Goal: Transaction & Acquisition: Register for event/course

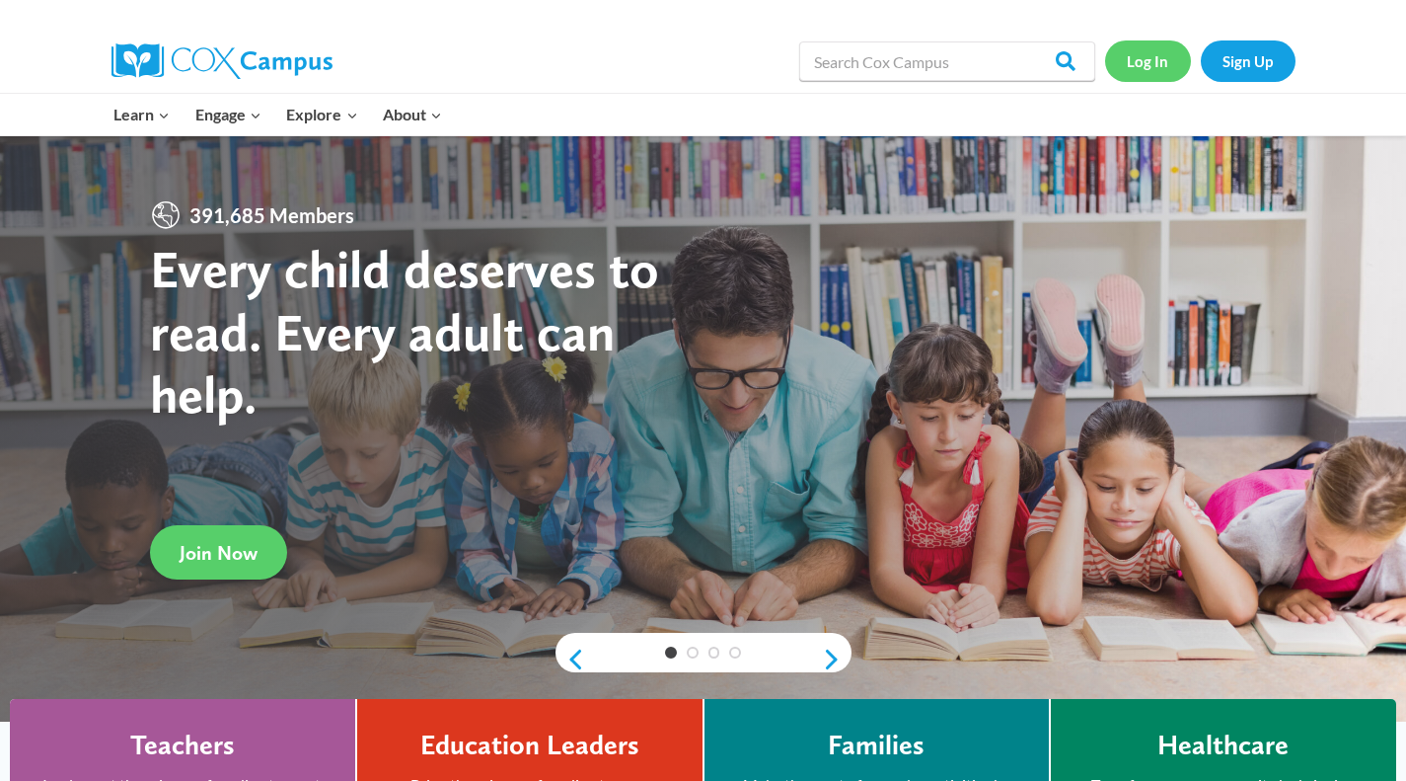
click at [1158, 73] on link "Log In" at bounding box center [1148, 60] width 86 height 40
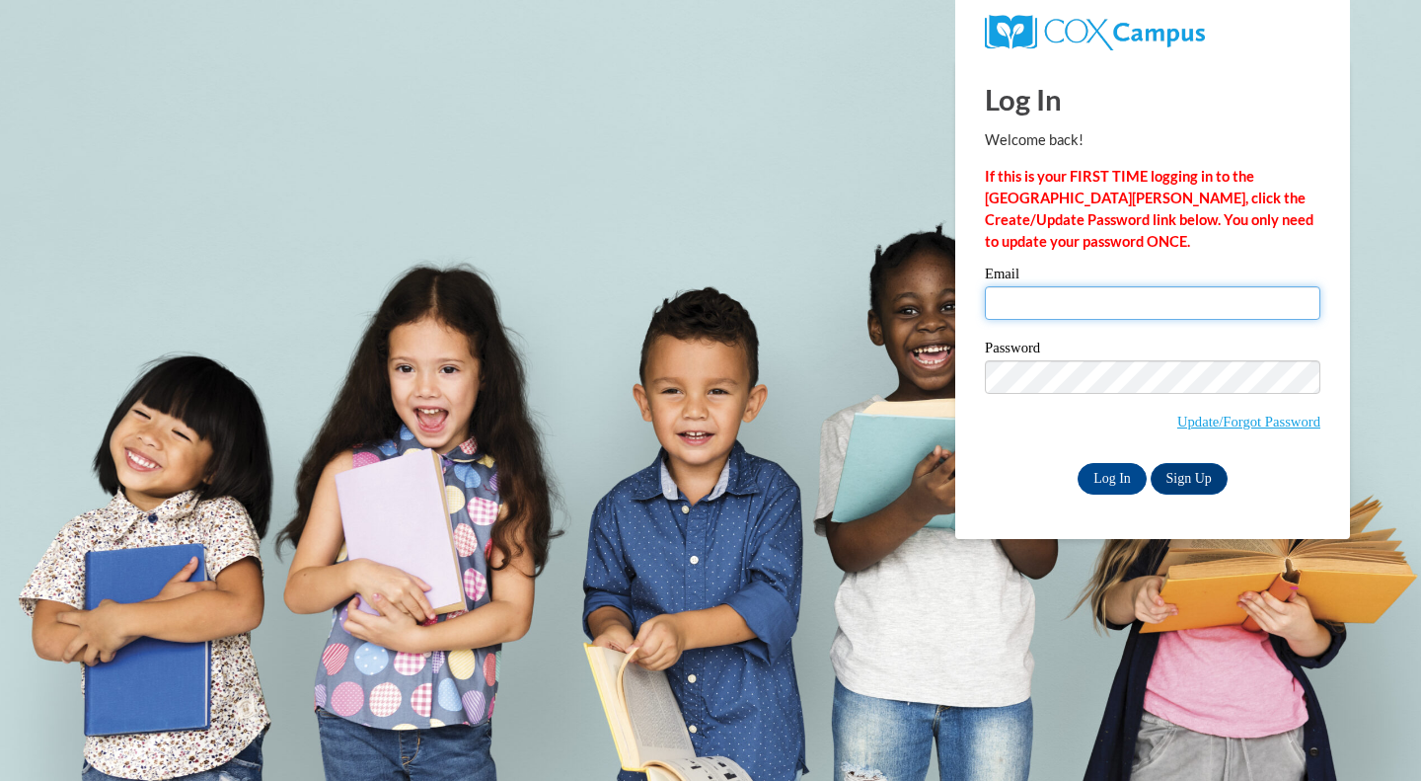
click at [1043, 311] on input "Email" at bounding box center [1153, 303] width 336 height 34
type input "bbestul@lakecountryacademy.com"
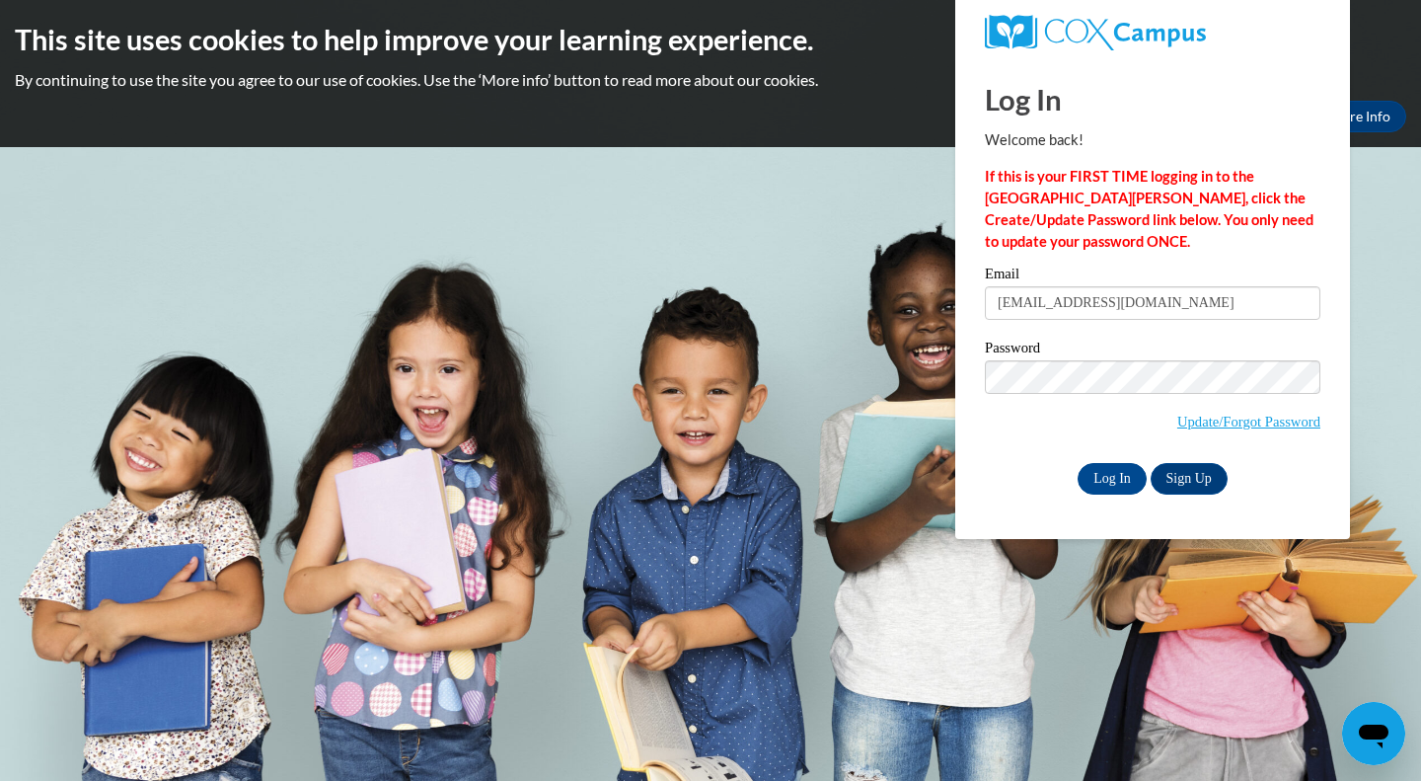
click at [1261, 525] on div "Log In Welcome back! If this is your FIRST TIME logging in to the NEW Cox Campu…" at bounding box center [1152, 299] width 424 height 480
click at [1117, 482] on input "Log In" at bounding box center [1112, 479] width 69 height 32
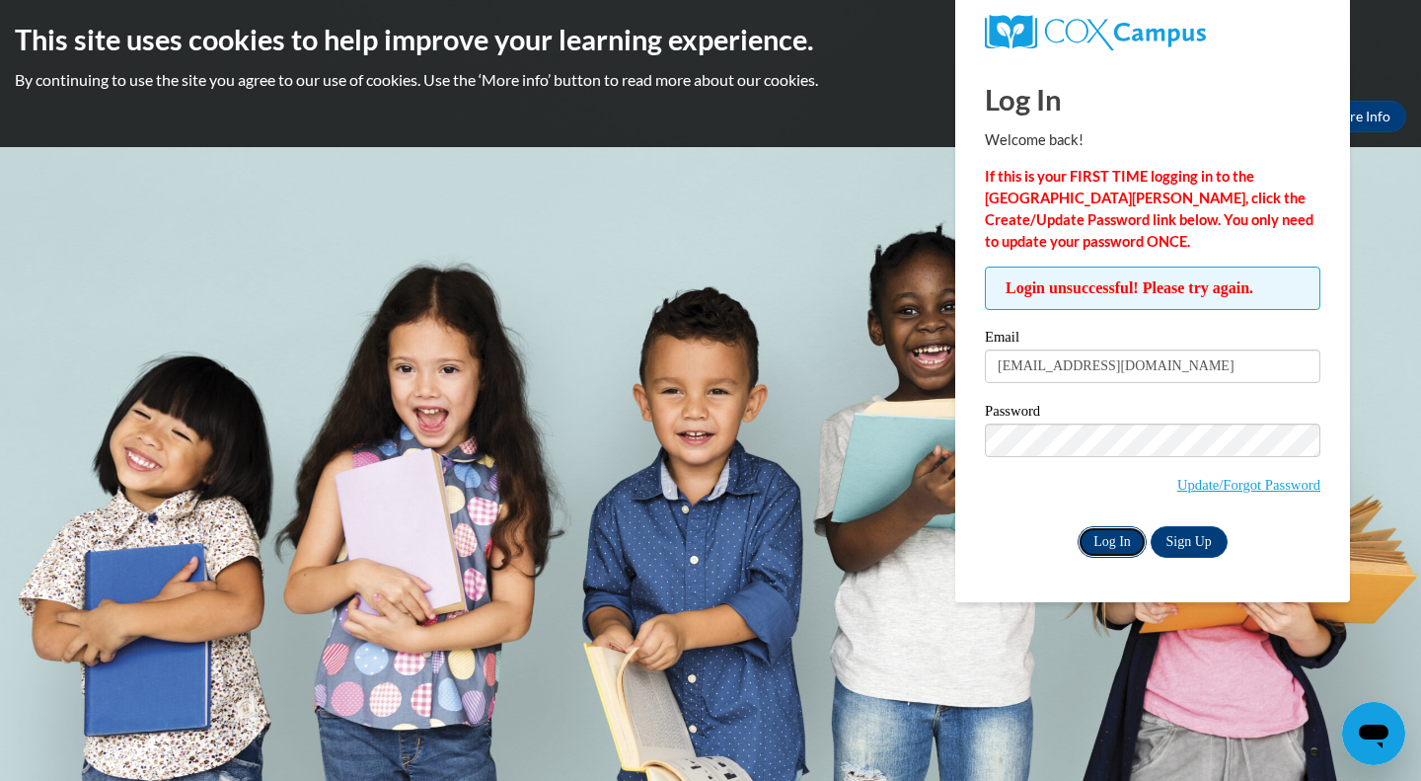
click at [1117, 545] on input "Log In" at bounding box center [1112, 542] width 69 height 32
click at [1078, 526] on input "Log In" at bounding box center [1112, 542] width 69 height 32
click at [1216, 479] on link "Update/Forgot Password" at bounding box center [1248, 485] width 143 height 16
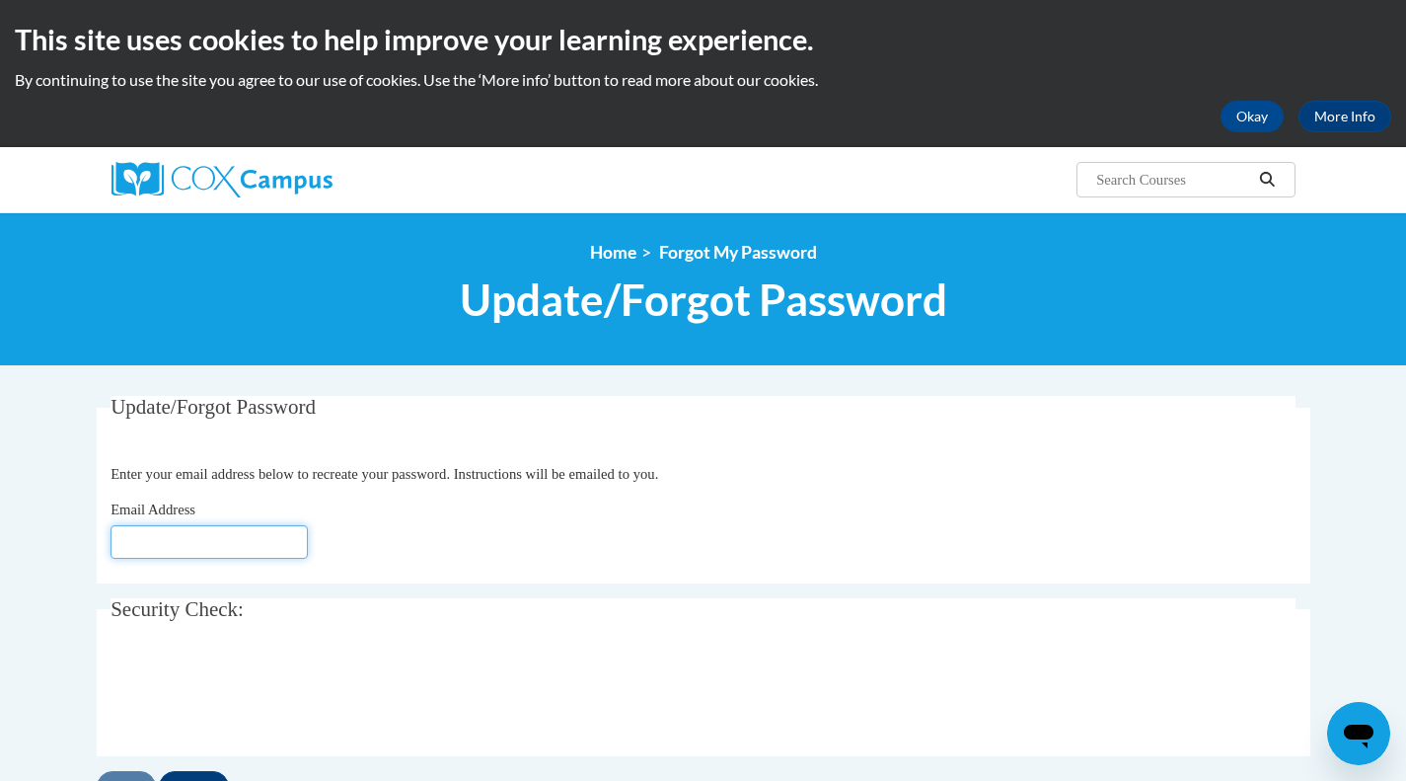
click at [156, 558] on input "Email Address" at bounding box center [209, 542] width 197 height 34
type input "[EMAIL_ADDRESS][DOMAIN_NAME]"
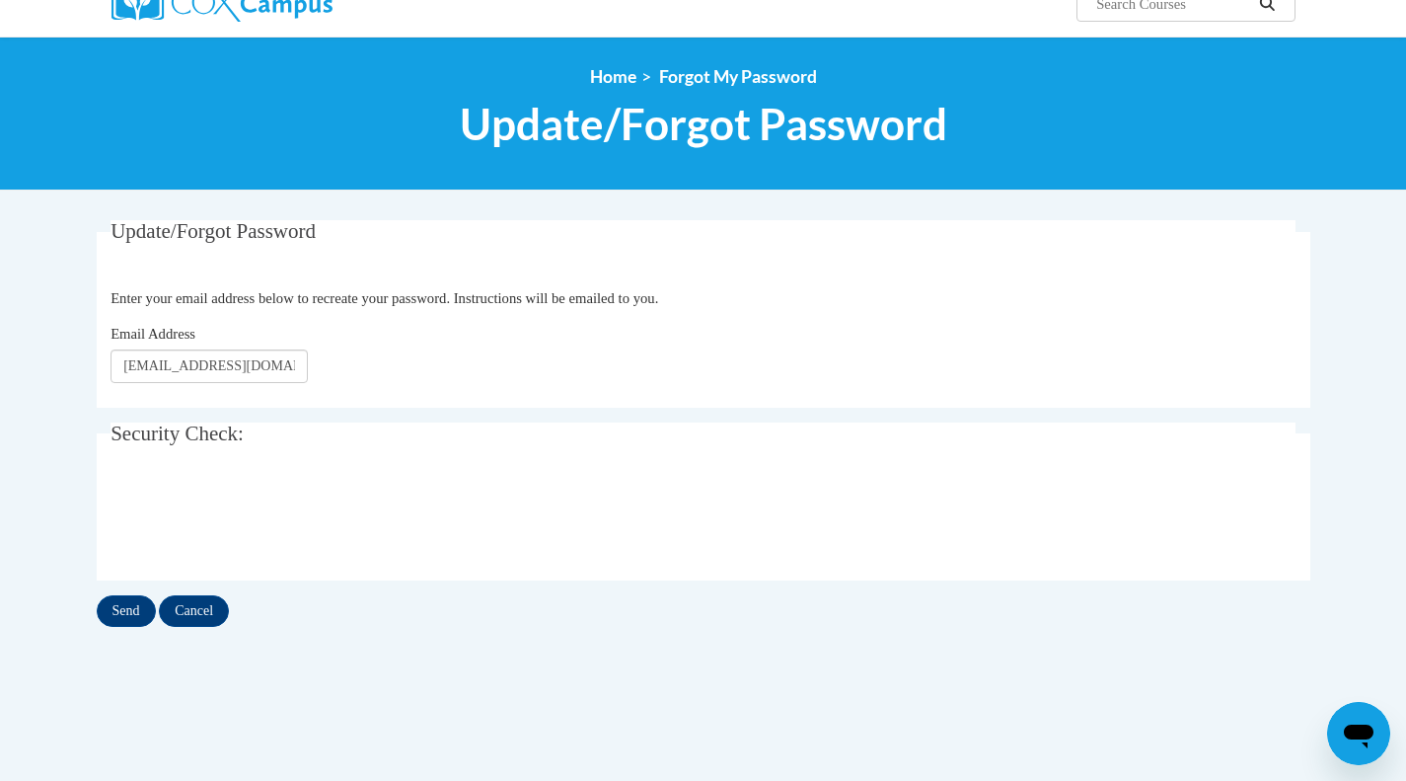
scroll to position [165, 0]
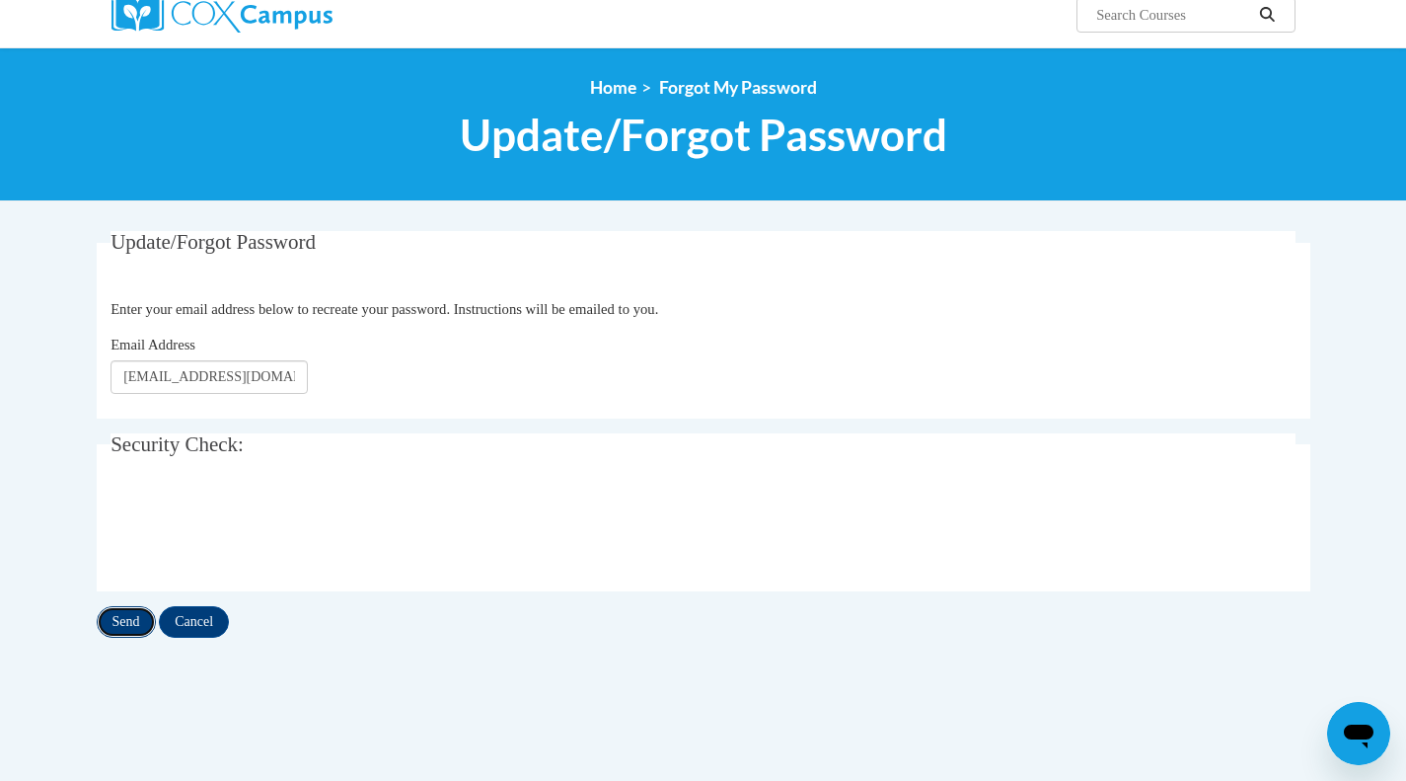
click at [116, 615] on input "Send" at bounding box center [126, 622] width 59 height 32
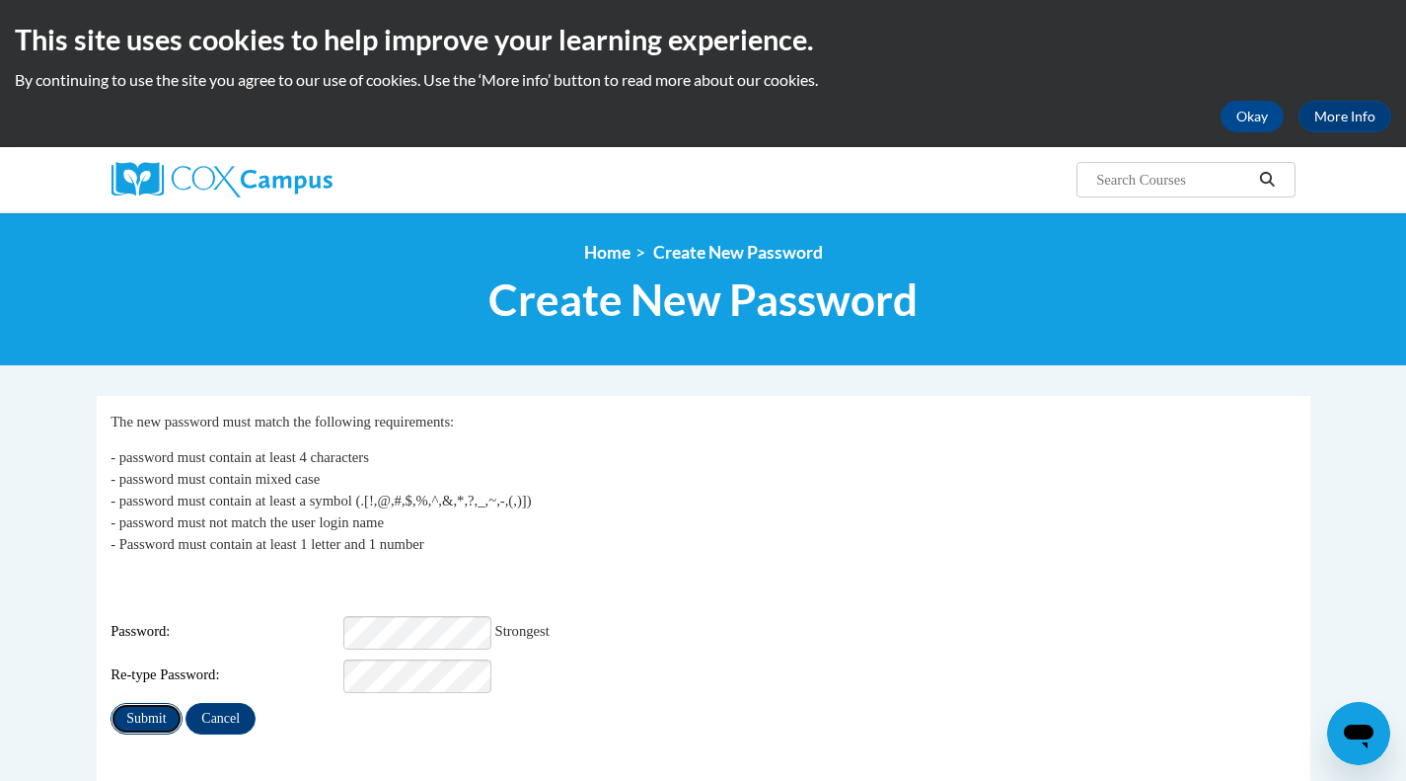
click at [150, 703] on input "Submit" at bounding box center [146, 719] width 71 height 32
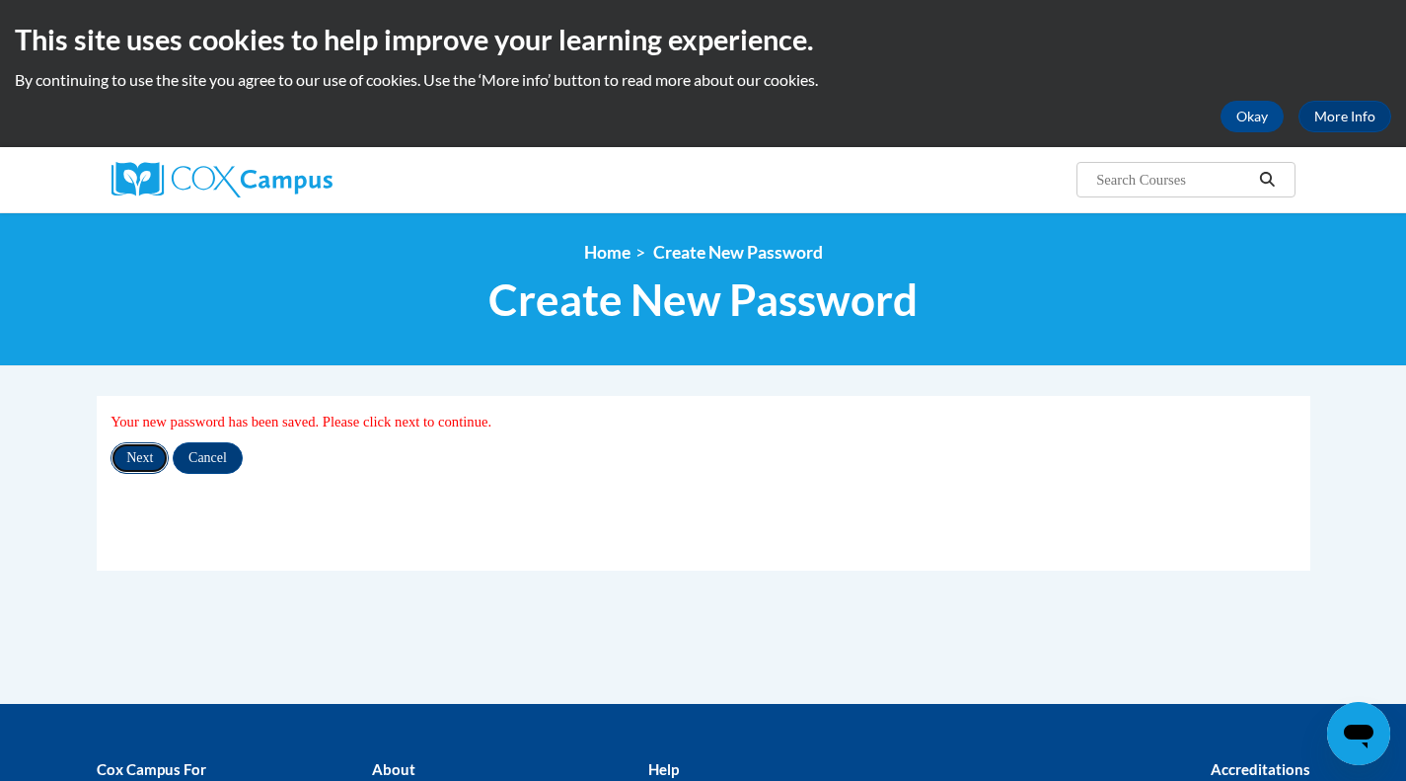
click at [147, 465] on input "Next" at bounding box center [140, 458] width 58 height 32
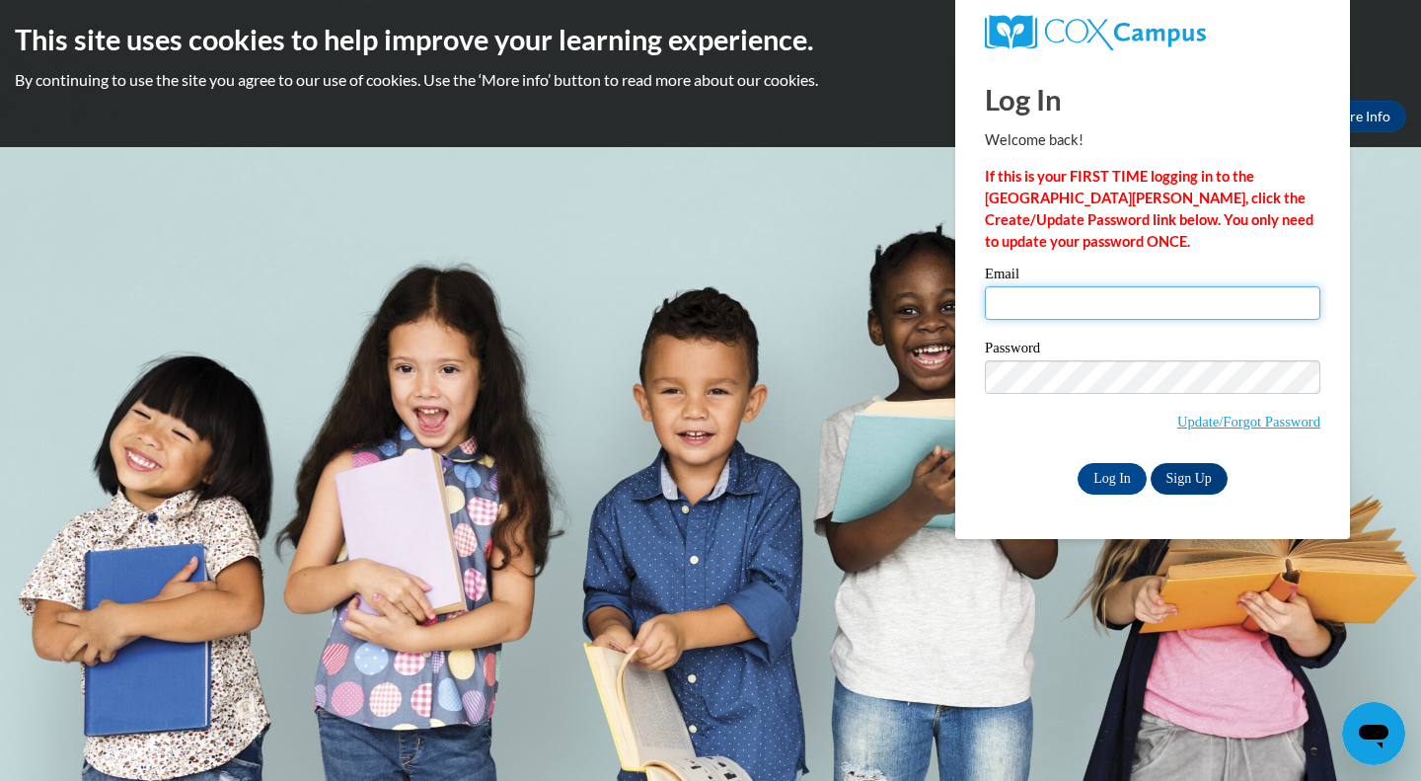
click at [1040, 314] on input "Email" at bounding box center [1153, 303] width 336 height 34
type input "[EMAIL_ADDRESS][DOMAIN_NAME]"
click at [1143, 475] on input "Log In" at bounding box center [1112, 479] width 69 height 32
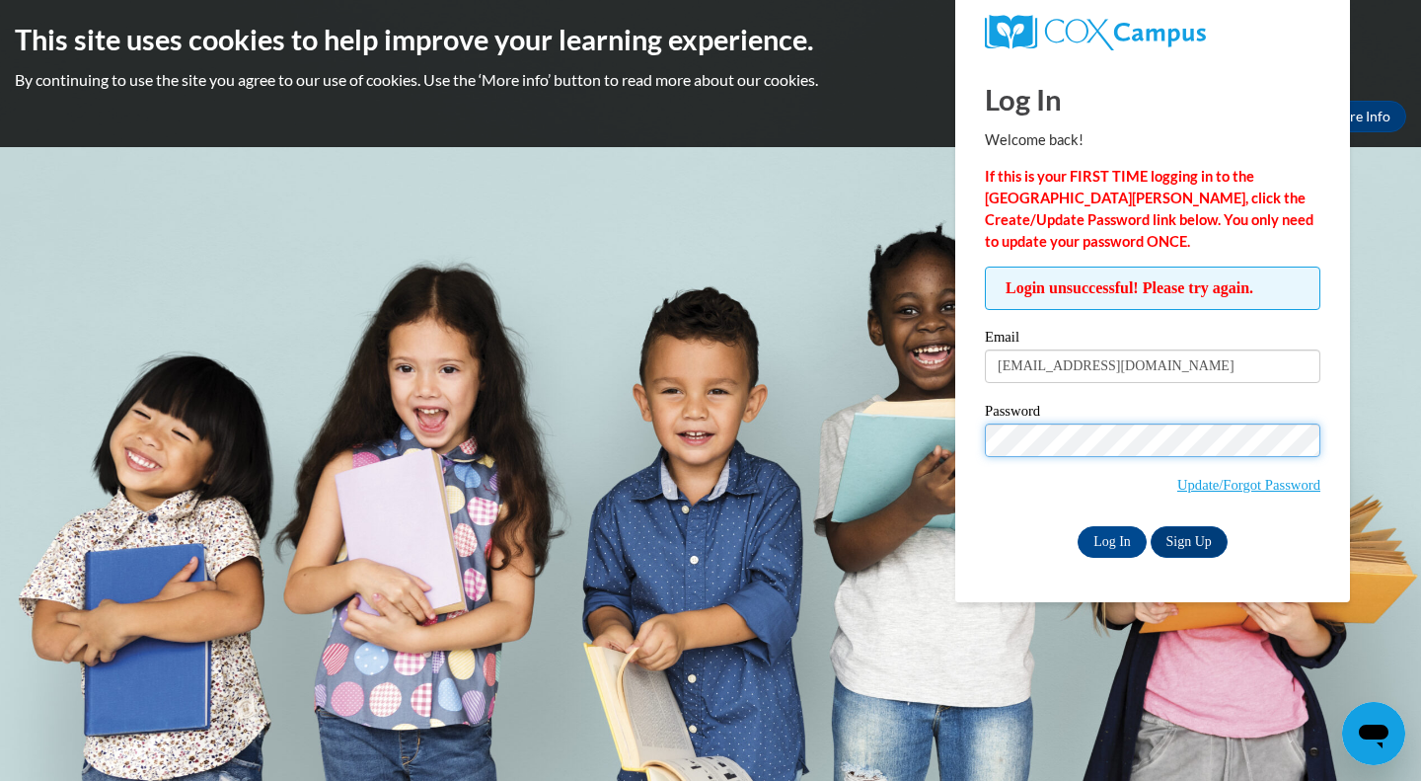
click at [1078, 526] on input "Log In" at bounding box center [1112, 542] width 69 height 32
click at [1018, 494] on span "Update/Forgot Password" at bounding box center [1153, 464] width 336 height 82
click at [1114, 540] on input "Log In" at bounding box center [1112, 542] width 69 height 32
click at [682, 122] on div "Okay More Info" at bounding box center [710, 117] width 1391 height 32
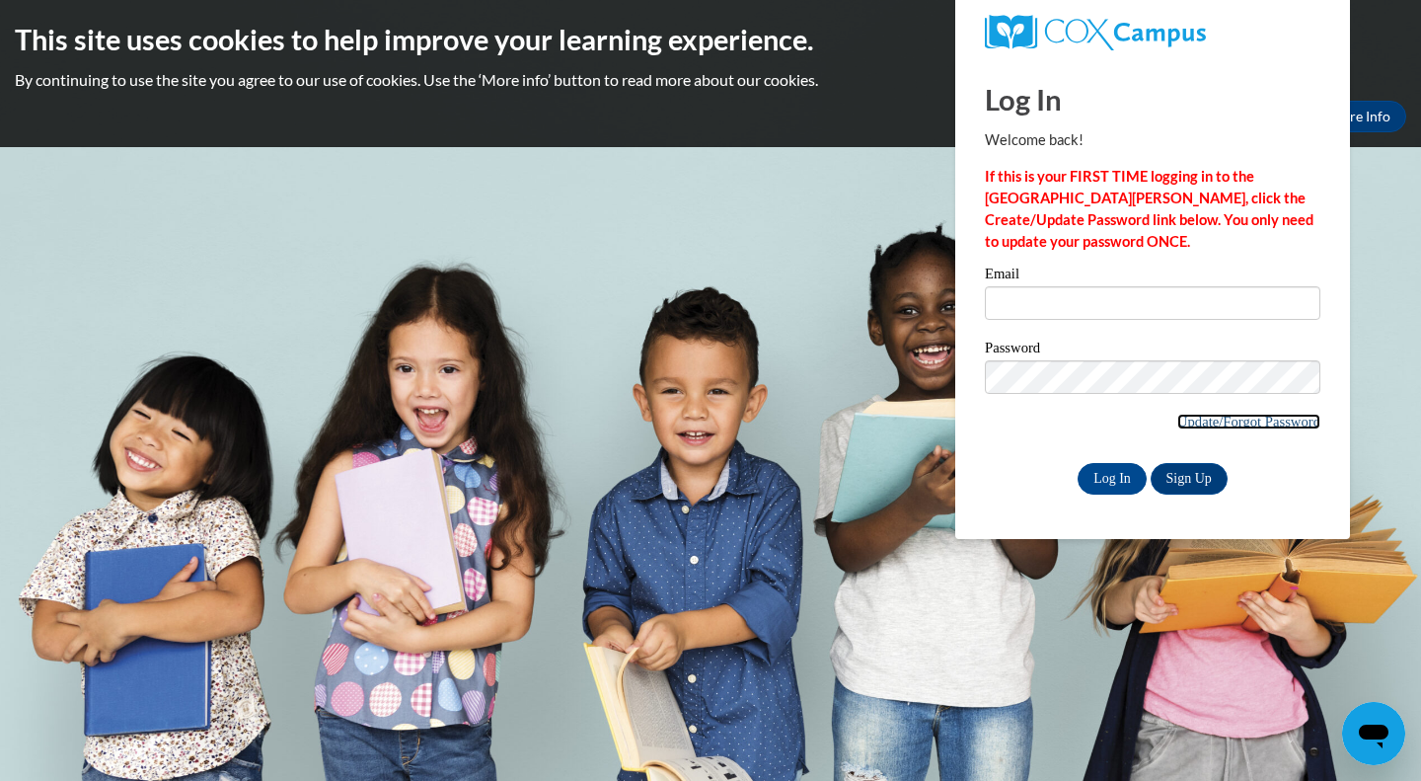
click at [1191, 426] on link "Update/Forgot Password" at bounding box center [1248, 421] width 143 height 16
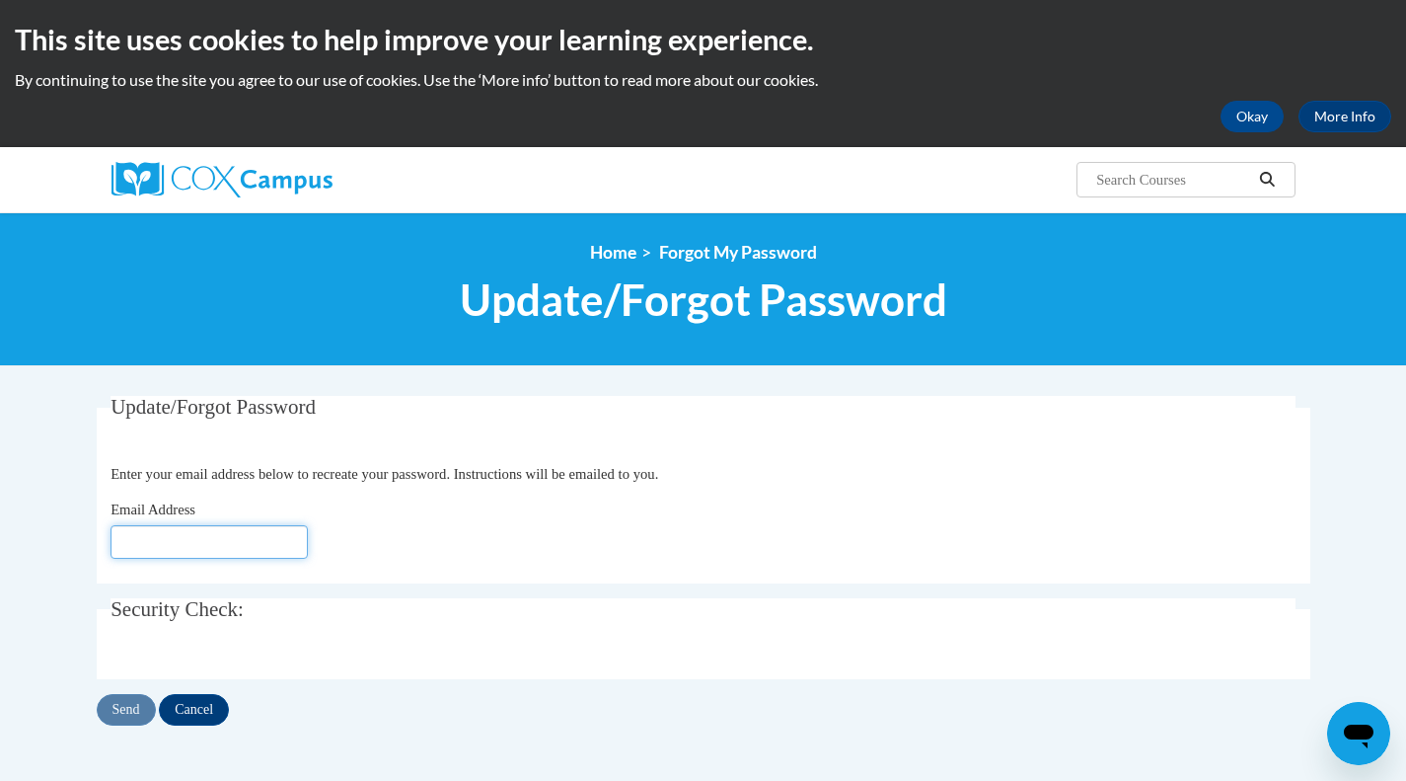
click at [253, 546] on input "Email Address" at bounding box center [209, 542] width 197 height 34
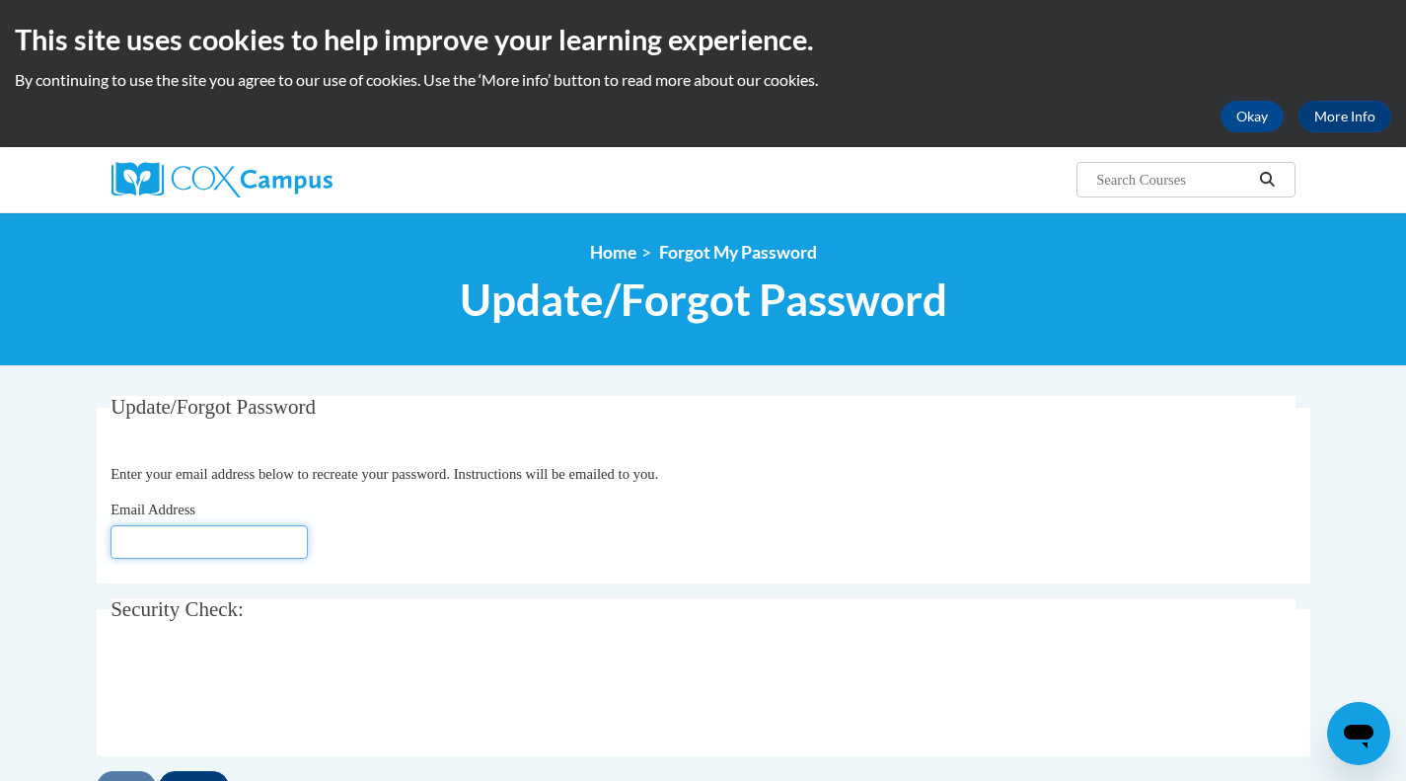
type input "[EMAIL_ADDRESS][DOMAIN_NAME]"
click at [1227, 110] on button "Okay" at bounding box center [1252, 117] width 63 height 32
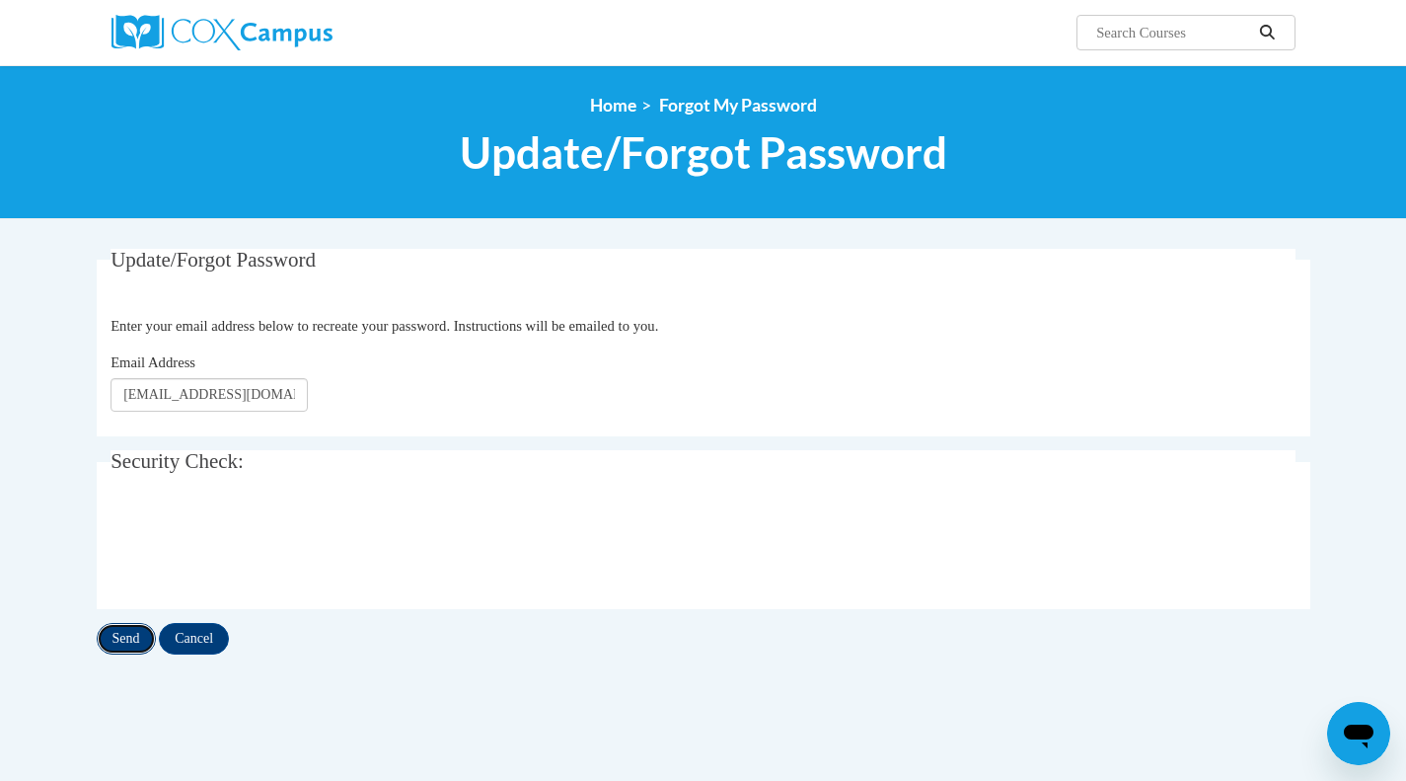
click at [142, 640] on input "Send" at bounding box center [126, 639] width 59 height 32
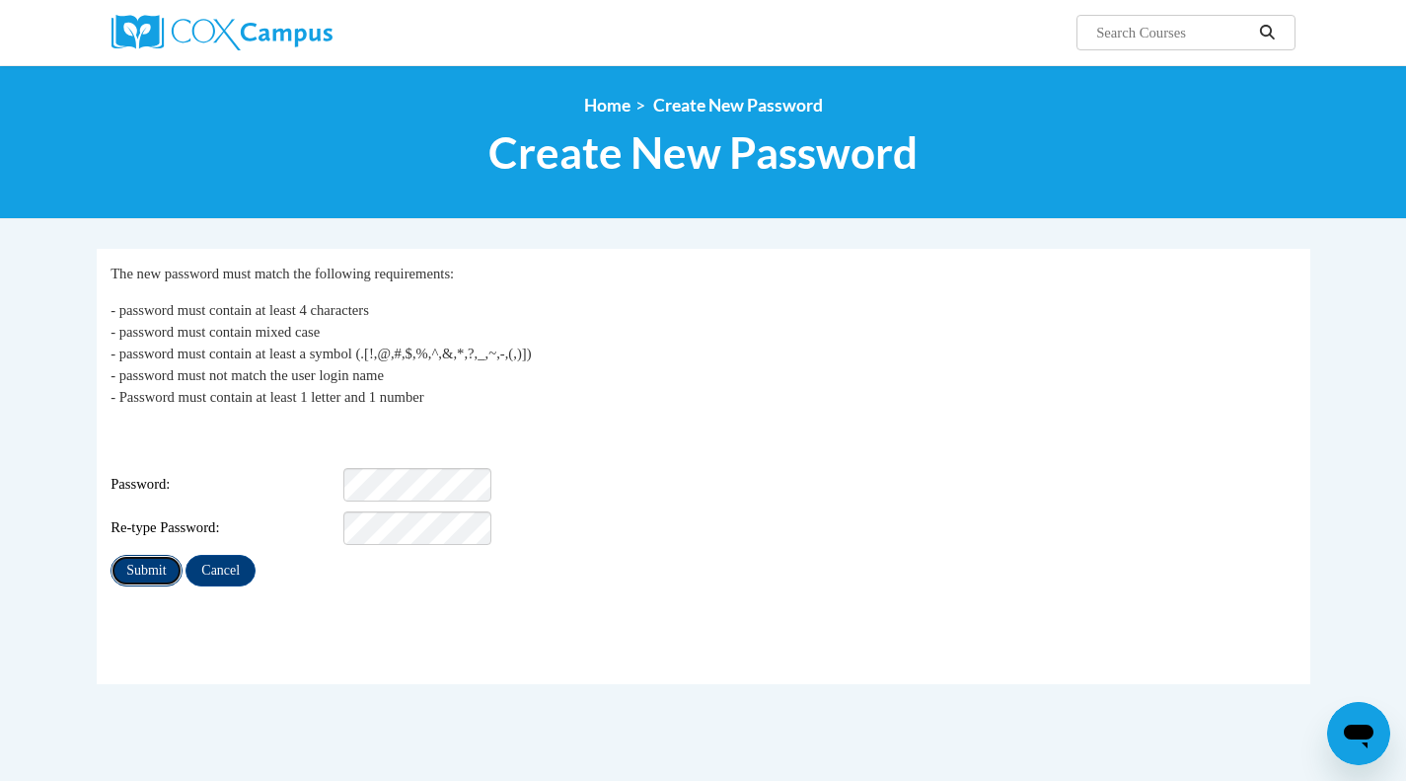
click at [139, 564] on input "Submit" at bounding box center [146, 571] width 71 height 32
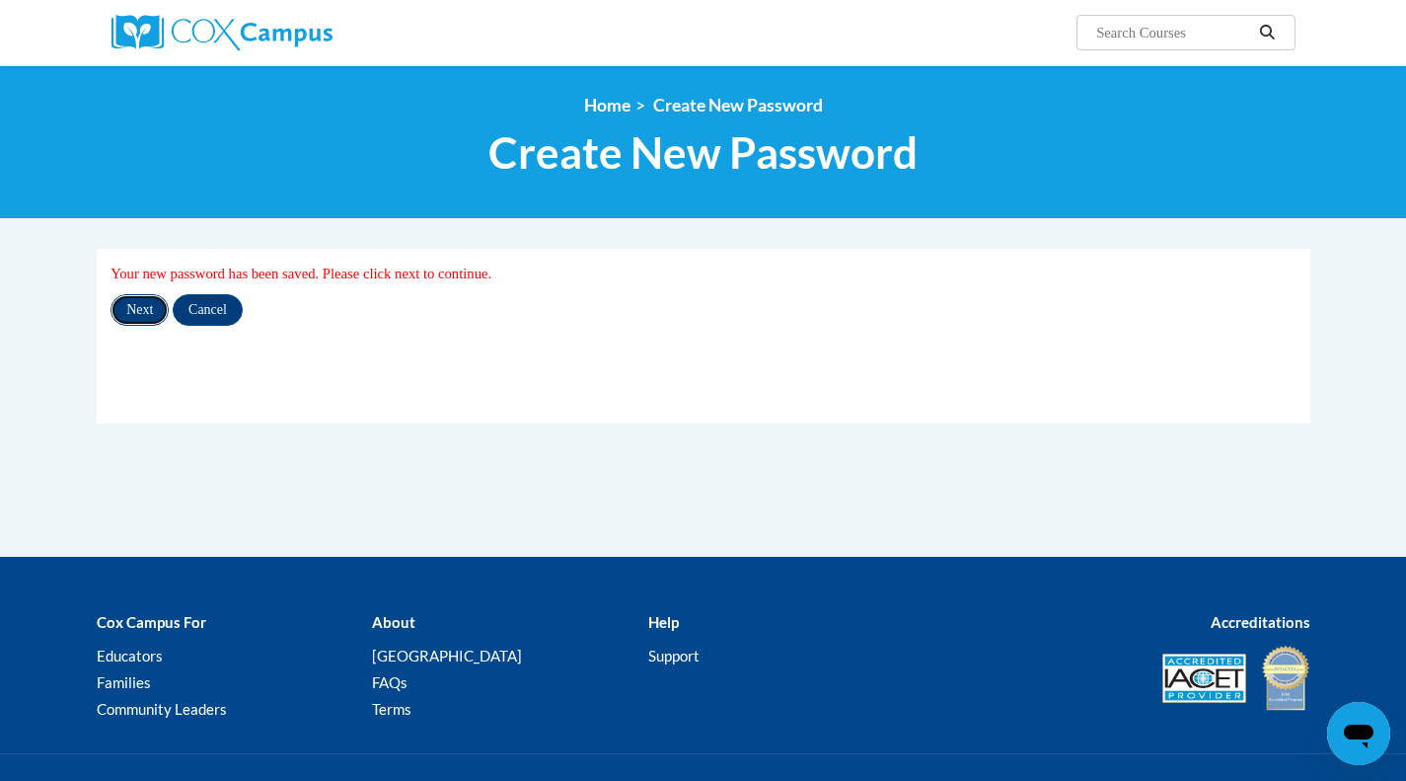
click at [141, 315] on input "Next" at bounding box center [140, 310] width 58 height 32
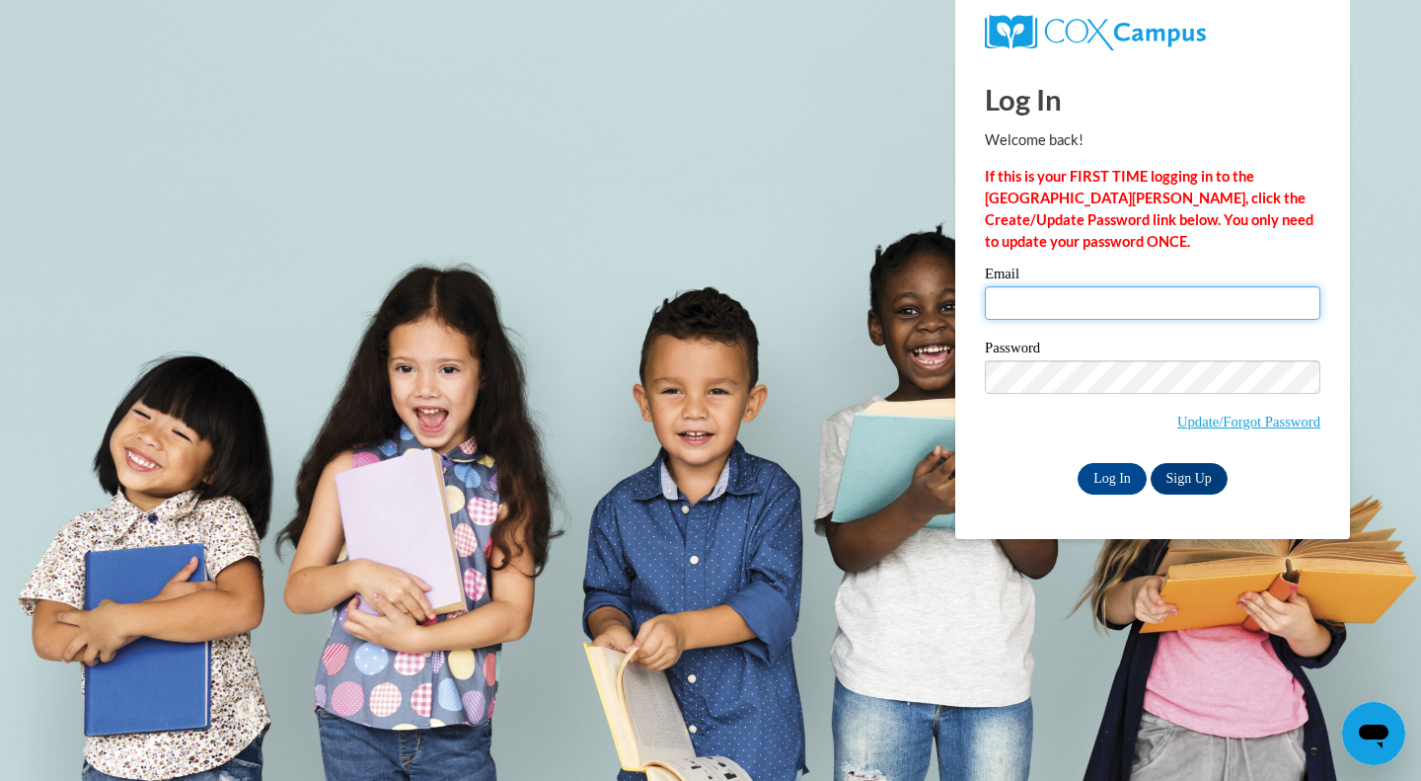
click at [1082, 307] on input "Email" at bounding box center [1153, 303] width 336 height 34
type input "[EMAIL_ADDRESS][DOMAIN_NAME]"
click at [1102, 477] on input "Log In" at bounding box center [1112, 479] width 69 height 32
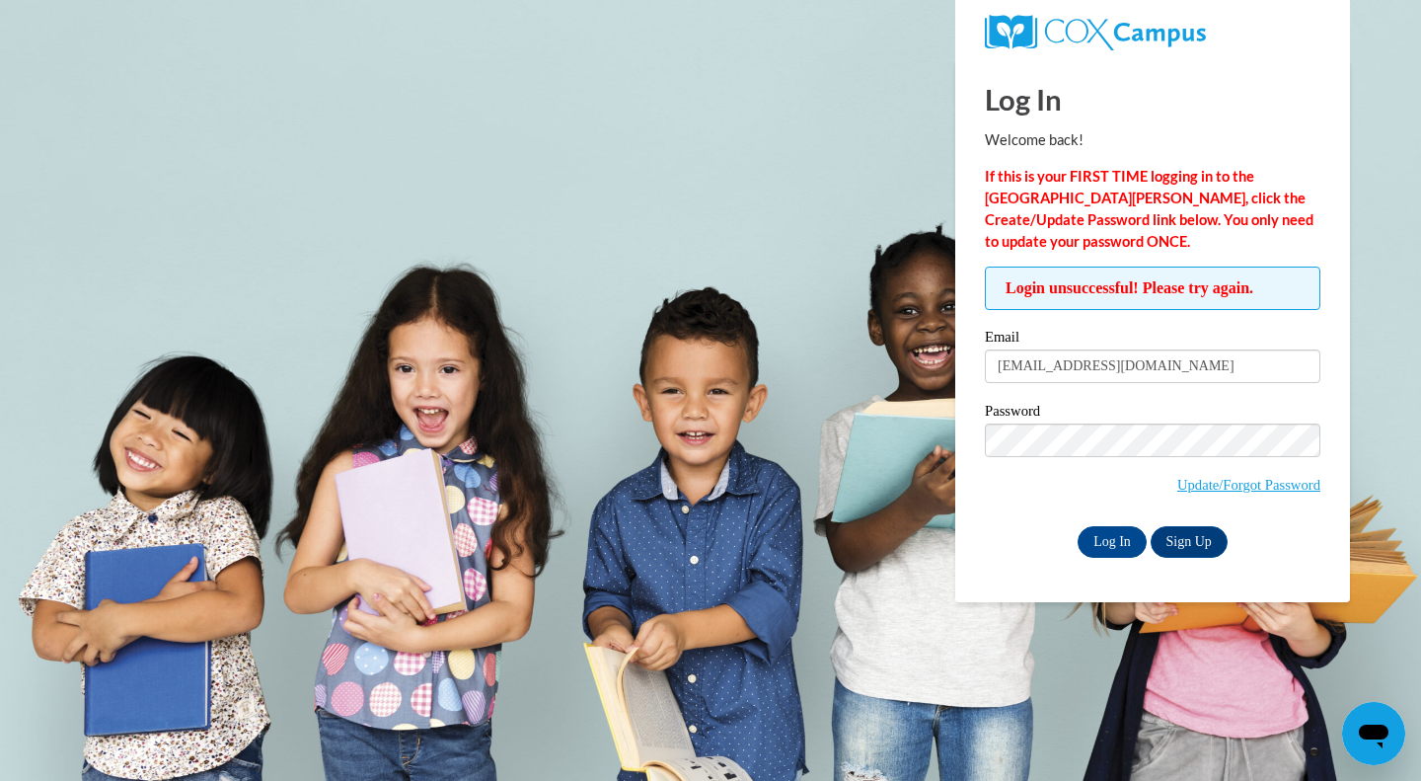
click at [1010, 552] on div "Log In Sign Up" at bounding box center [1153, 542] width 336 height 32
click at [1114, 540] on input "Log In" at bounding box center [1112, 542] width 69 height 32
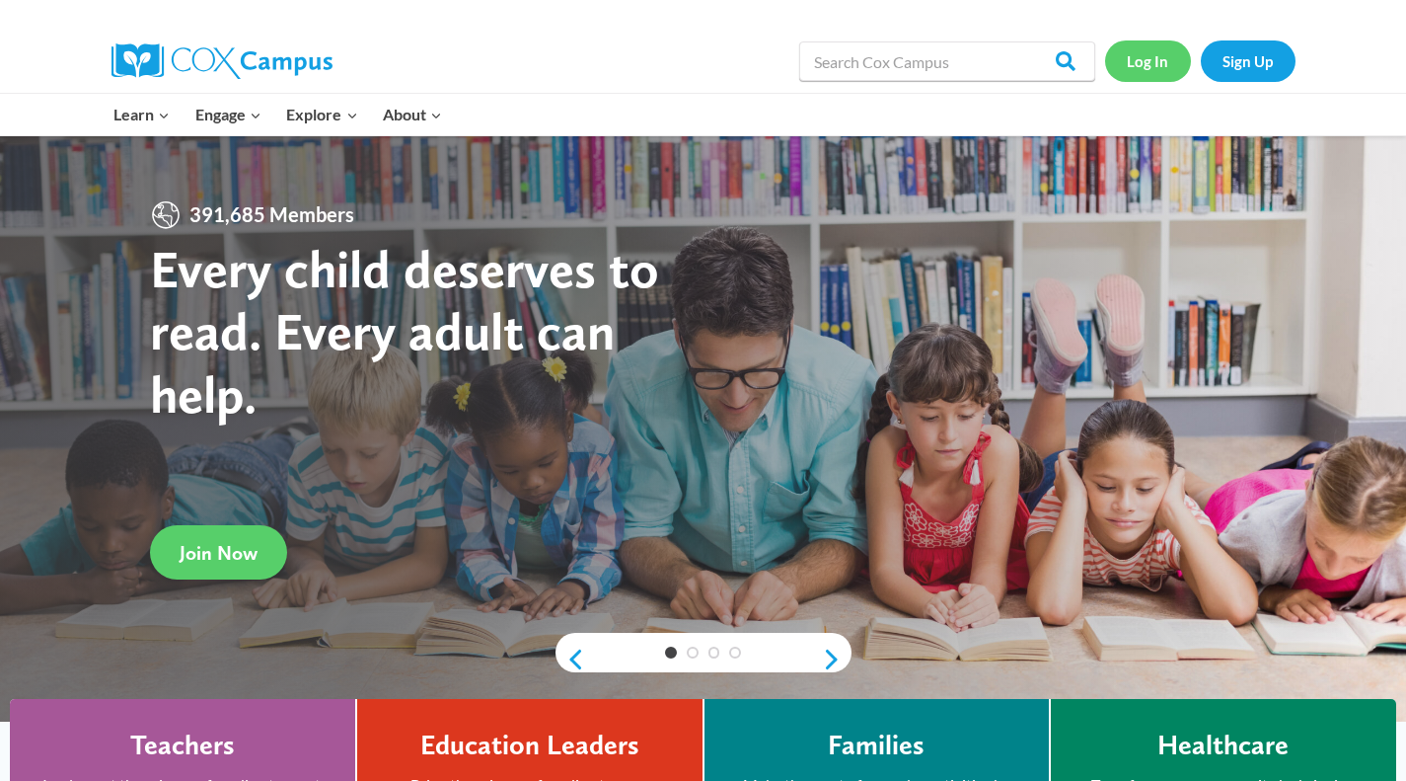
click at [1157, 55] on link "Log In" at bounding box center [1148, 60] width 86 height 40
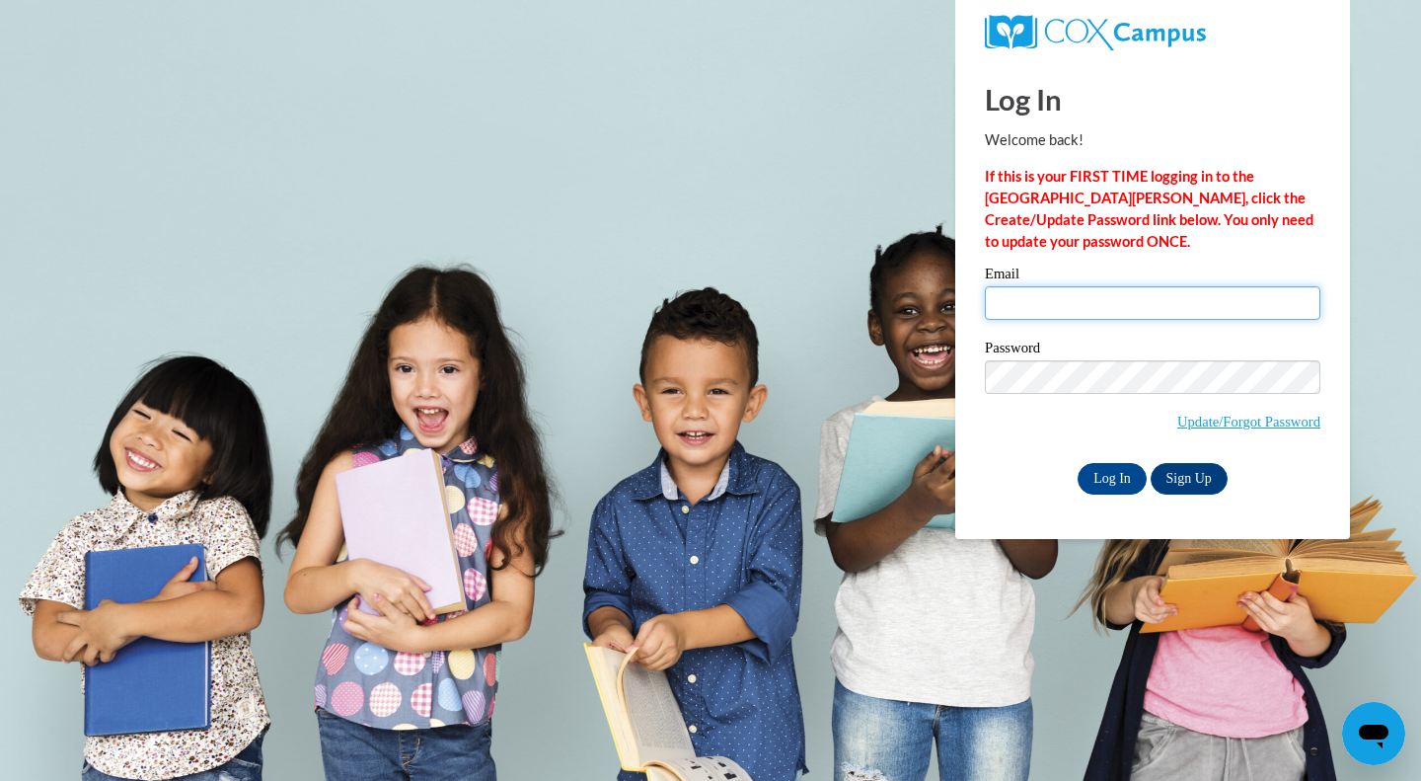
click at [1035, 303] on input "Email" at bounding box center [1153, 303] width 336 height 34
type input "bbestul@lak"
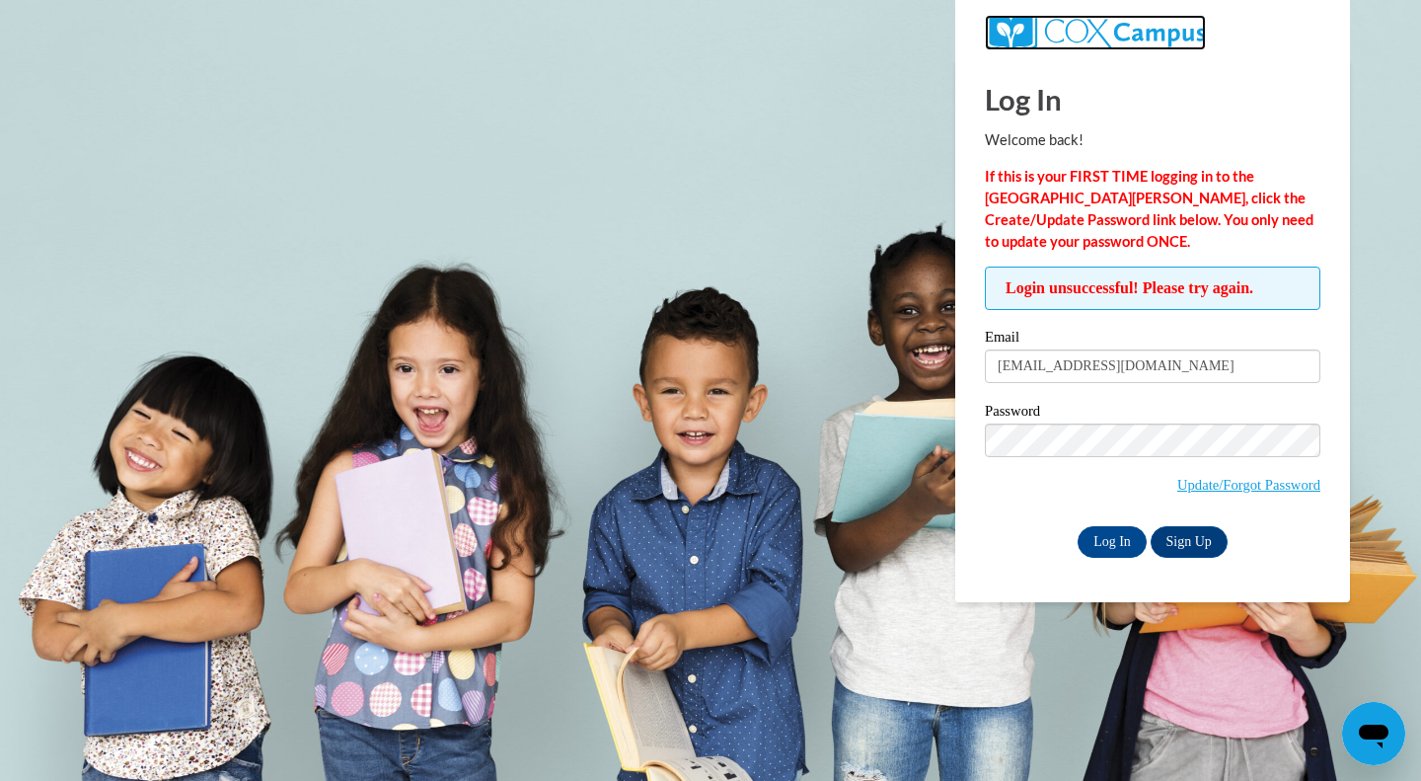
click at [1047, 40] on img at bounding box center [1095, 33] width 221 height 36
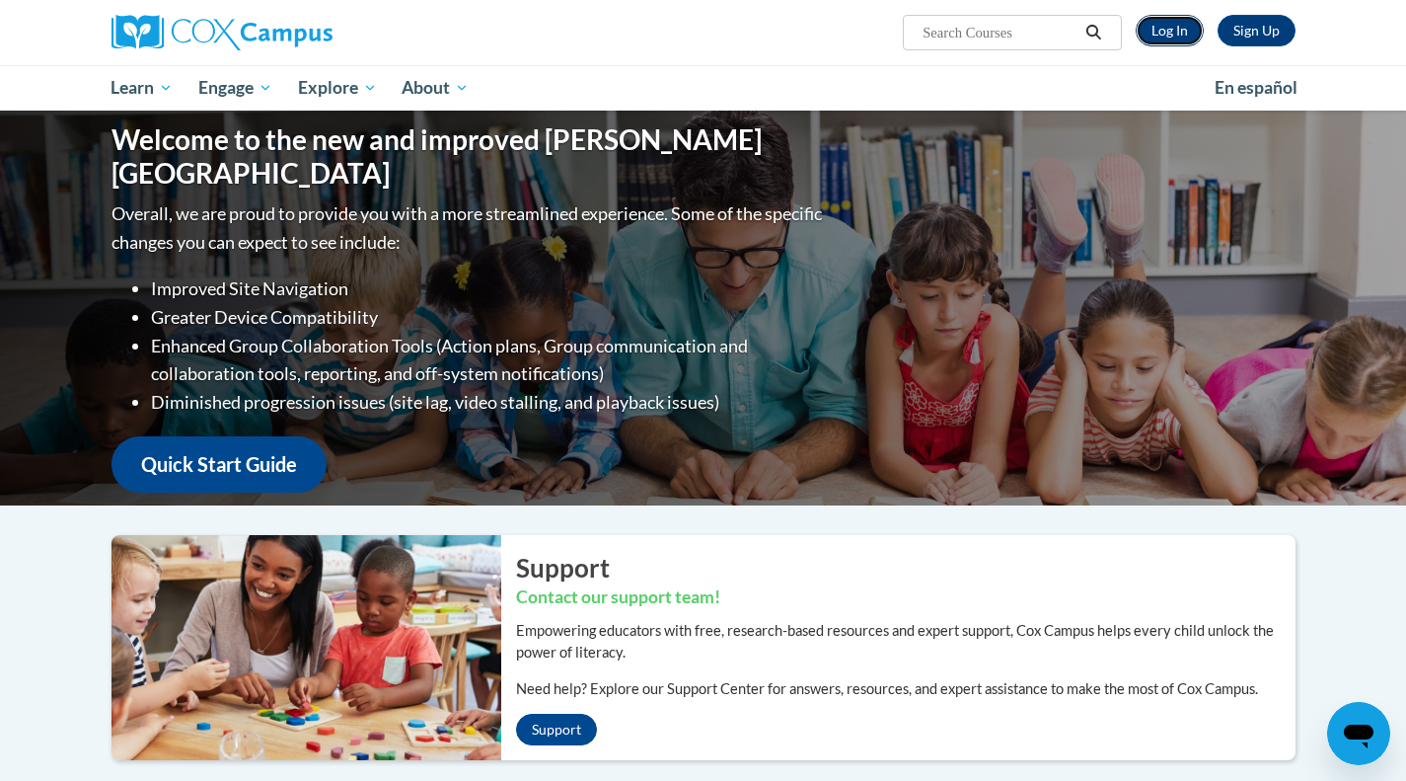
click at [1166, 32] on link "Log In" at bounding box center [1170, 31] width 68 height 32
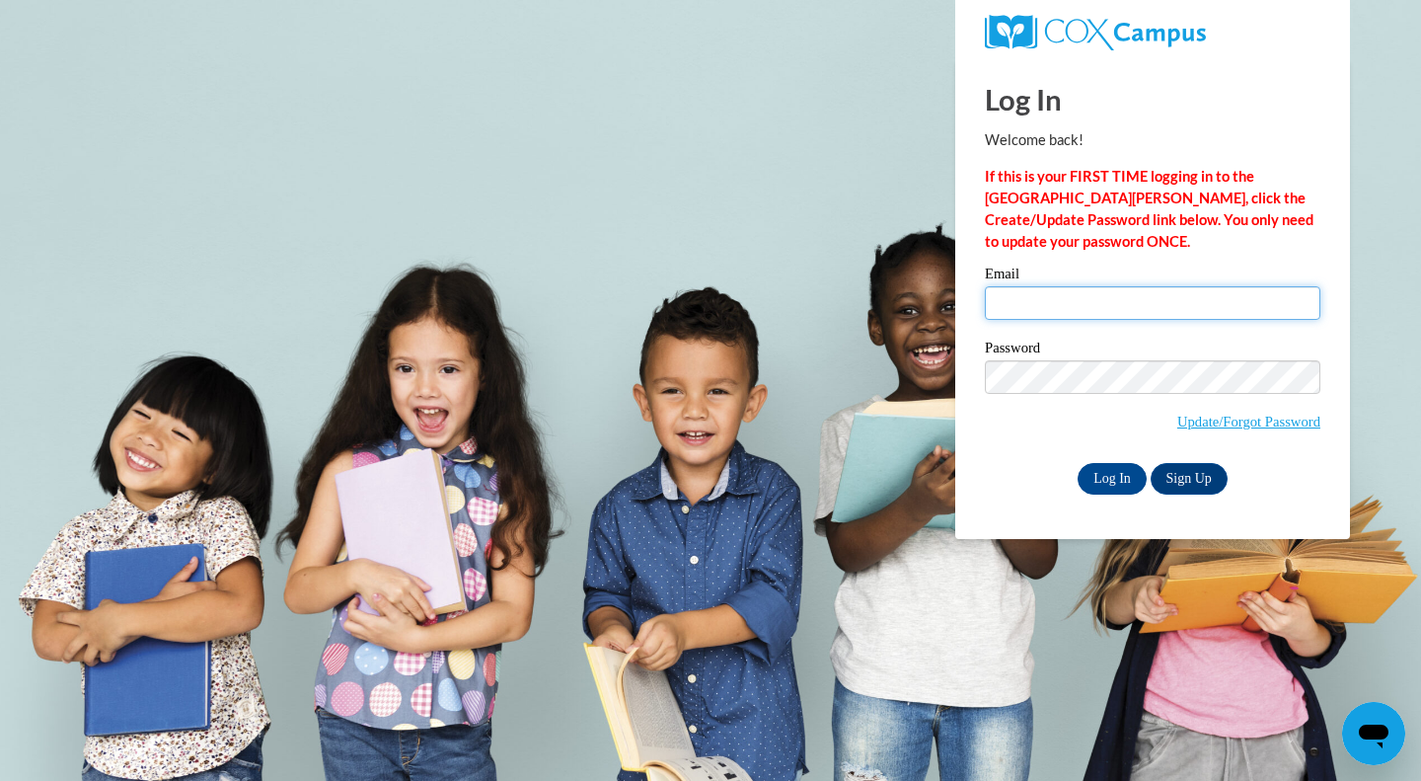
click at [1027, 291] on input "Email" at bounding box center [1153, 303] width 336 height 34
type input "bbestul@lakecountryacademy.com"
click at [1122, 480] on input "Log In" at bounding box center [1112, 479] width 69 height 32
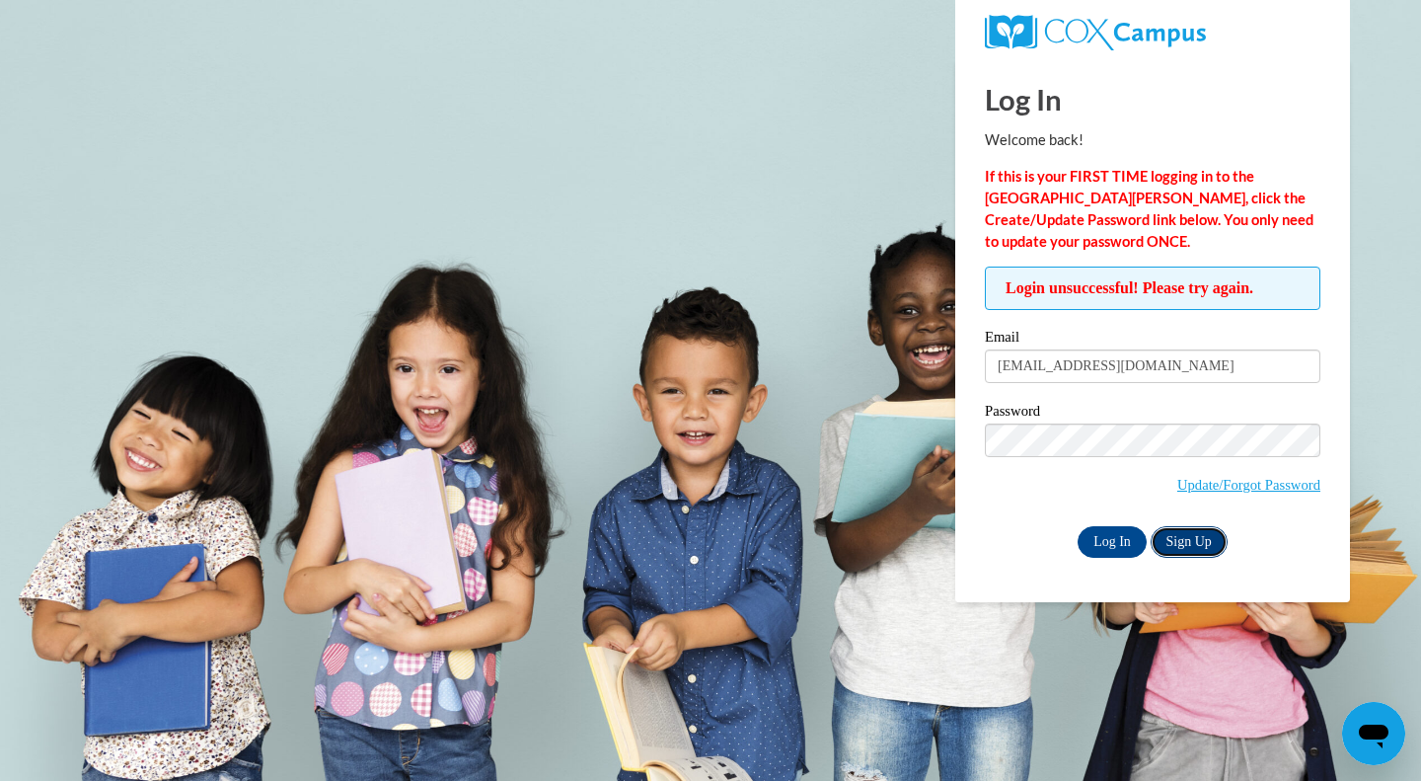
click at [1187, 537] on link "Sign Up" at bounding box center [1189, 542] width 77 height 32
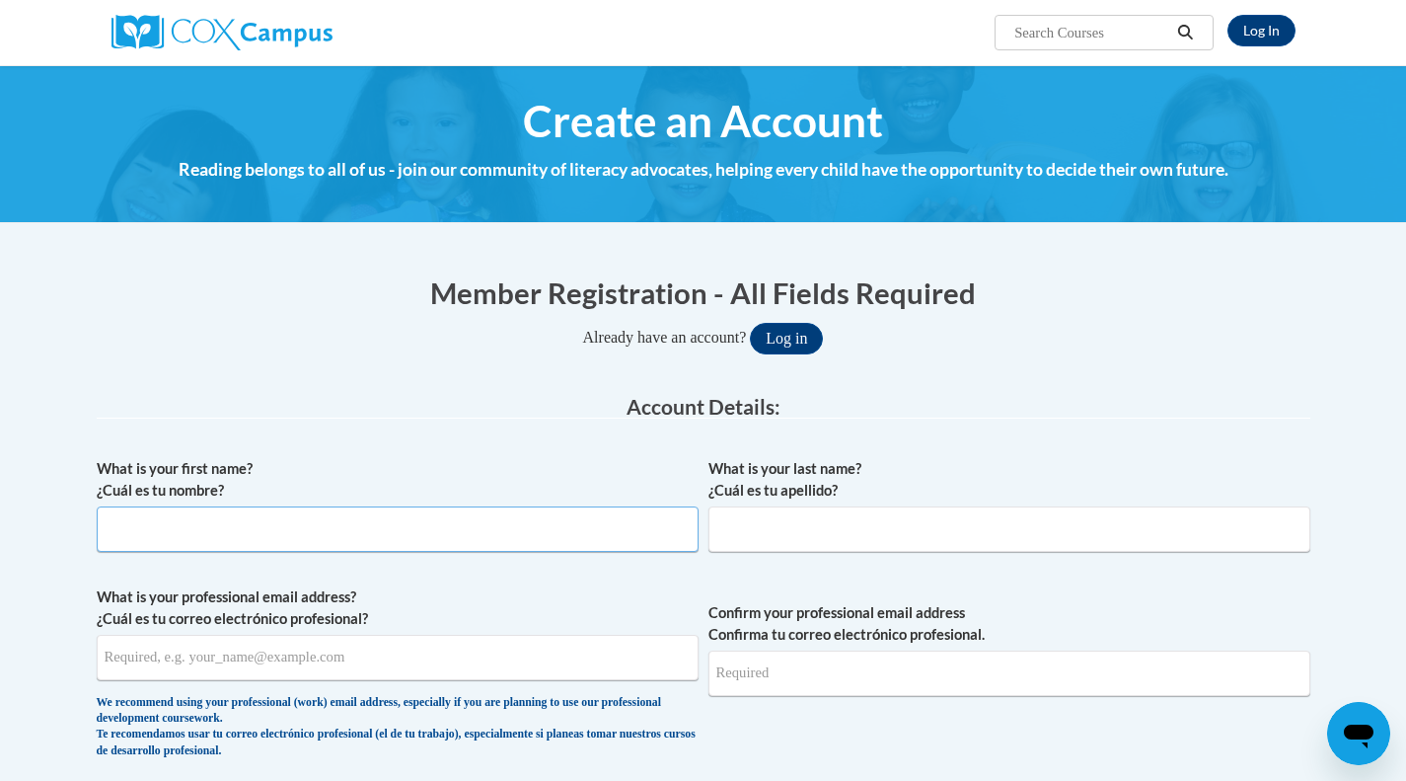
click at [263, 526] on input "What is your first name? ¿Cuál es tu nombre?" at bounding box center [398, 528] width 602 height 45
type input "Bryan"
type input "Bestul"
type input "bbestul@lakecountryacademy.com"
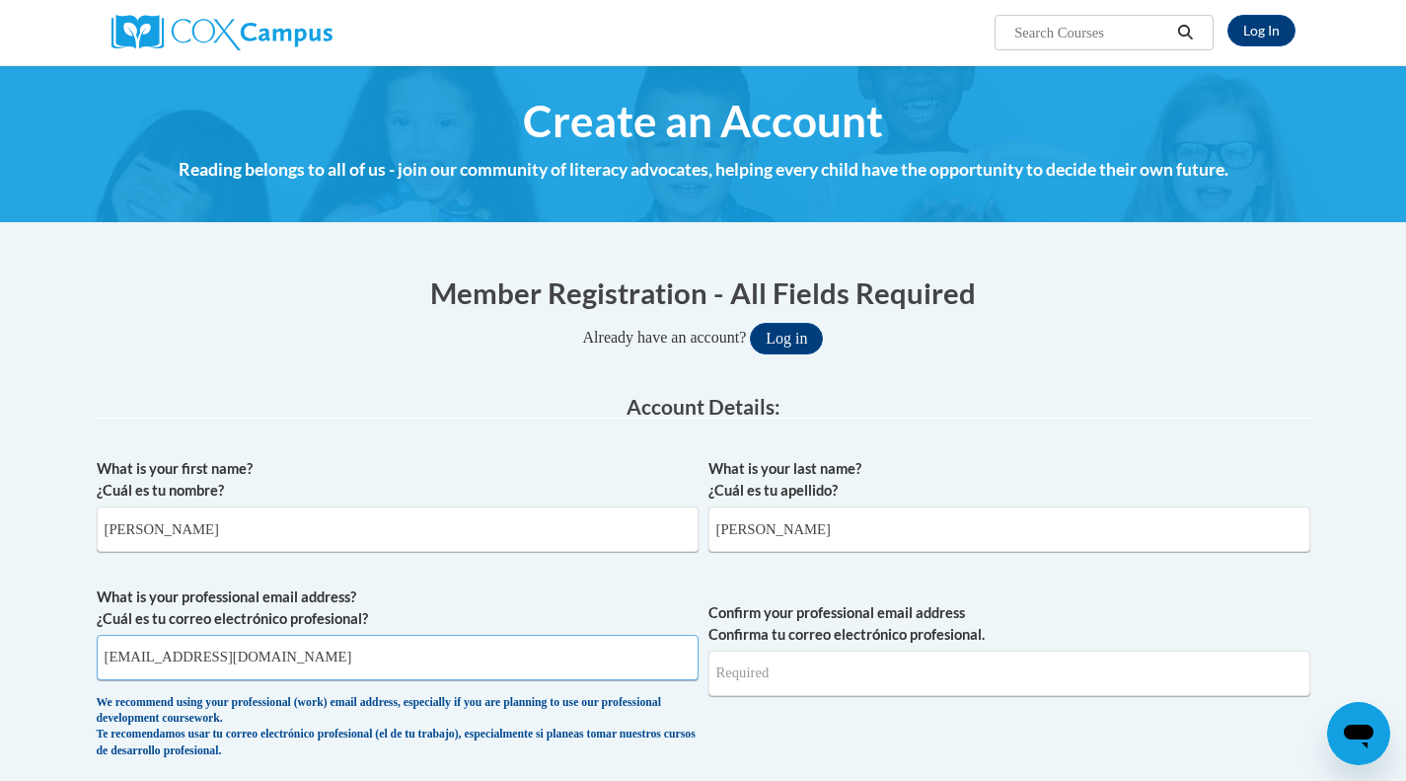
type input "bbestul@lakecountryacademy.com"
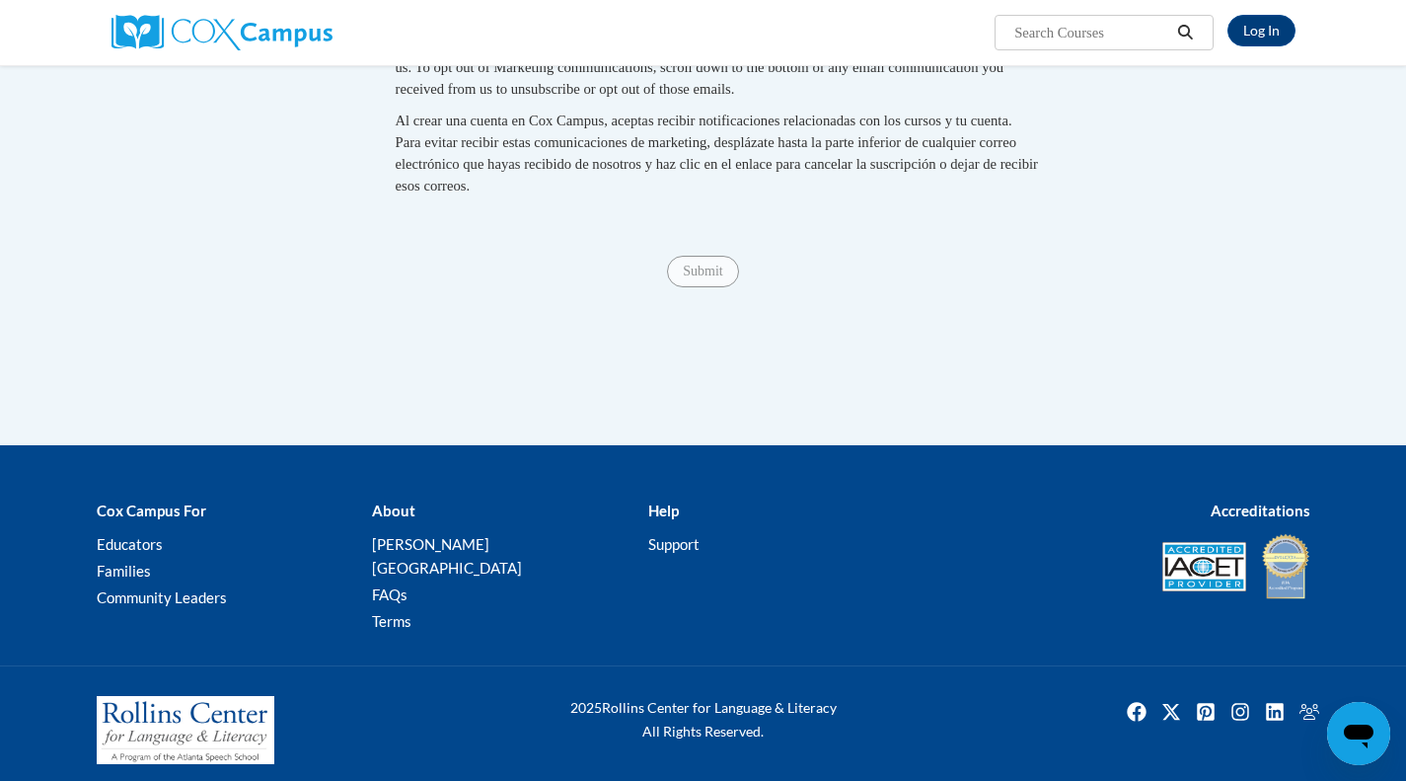
scroll to position [1557, 0]
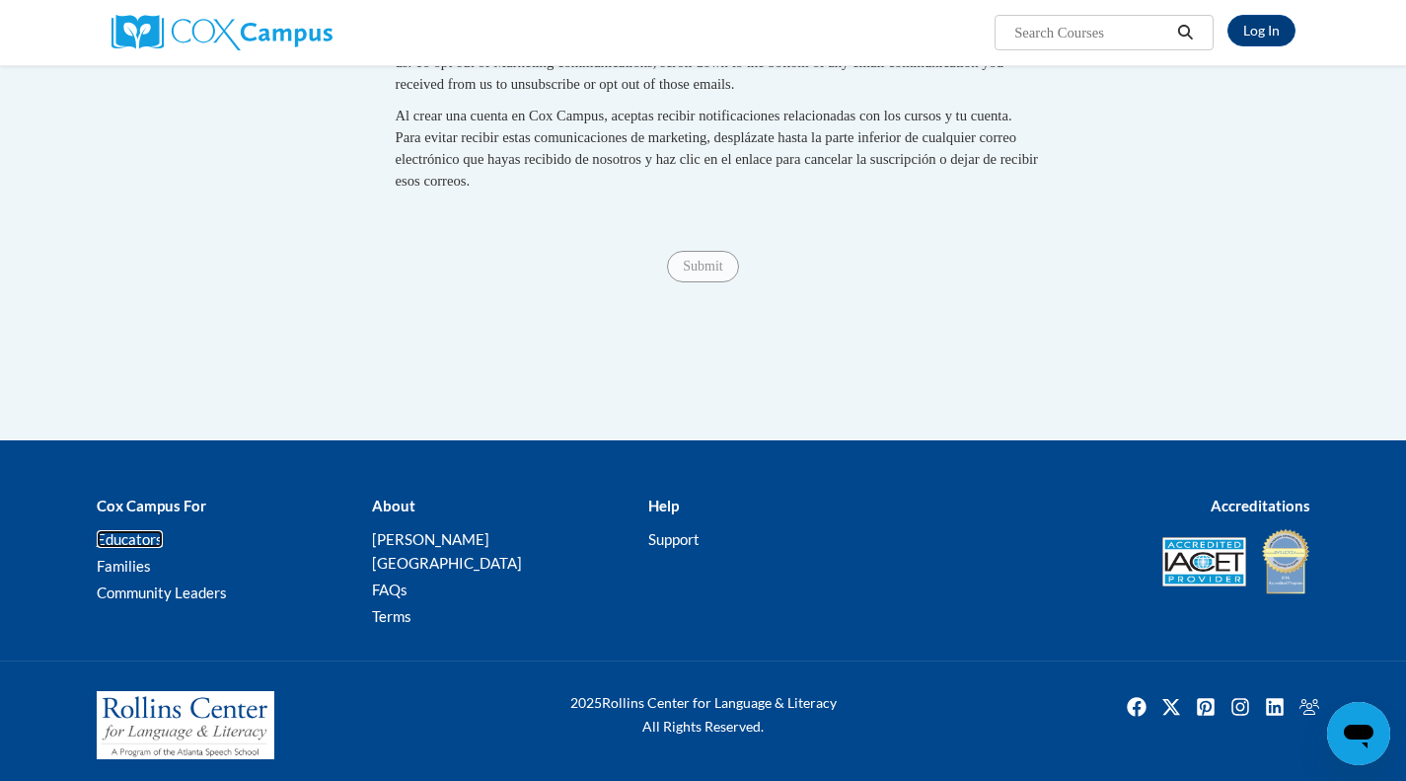
click at [144, 548] on link "Educators" at bounding box center [130, 539] width 66 height 18
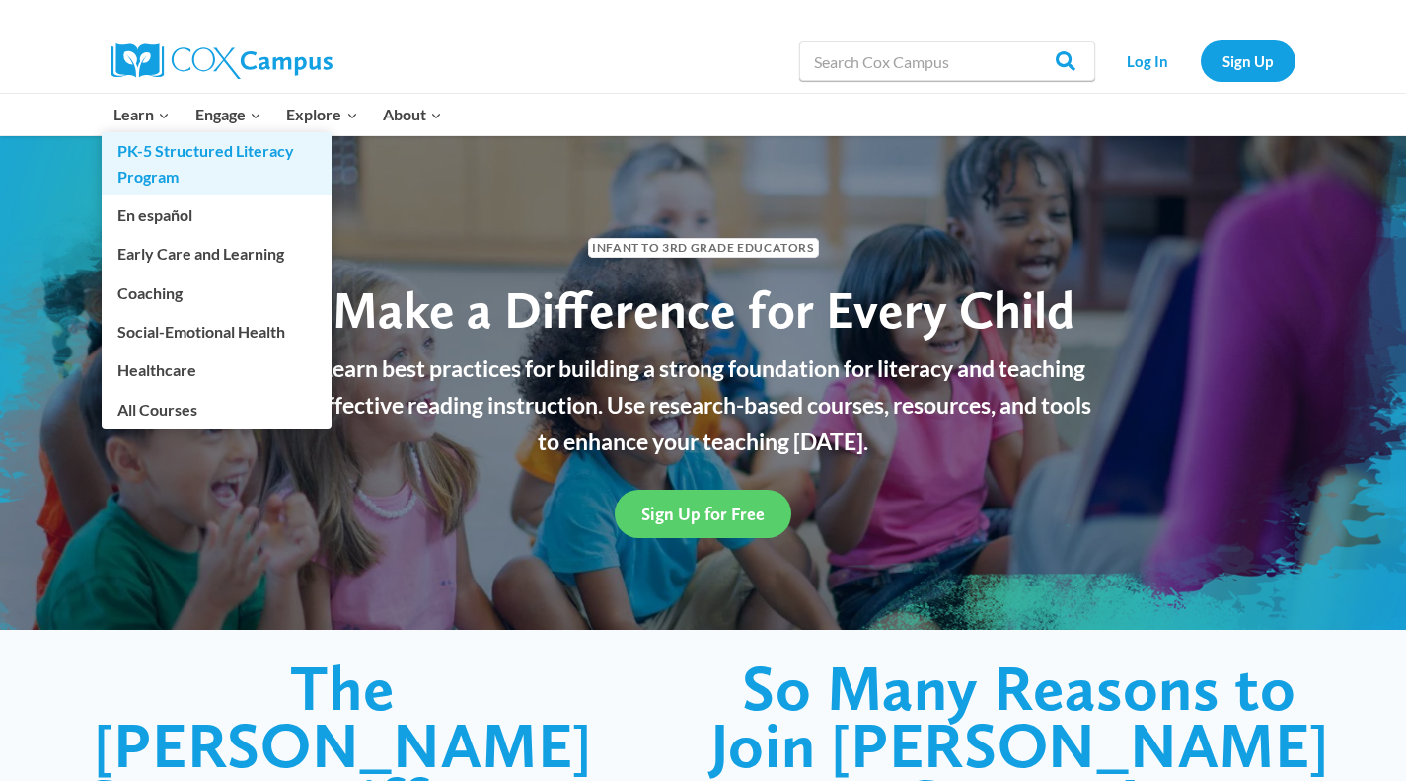
click at [204, 156] on link "PK-5 Structured Literacy Program" at bounding box center [217, 163] width 230 height 63
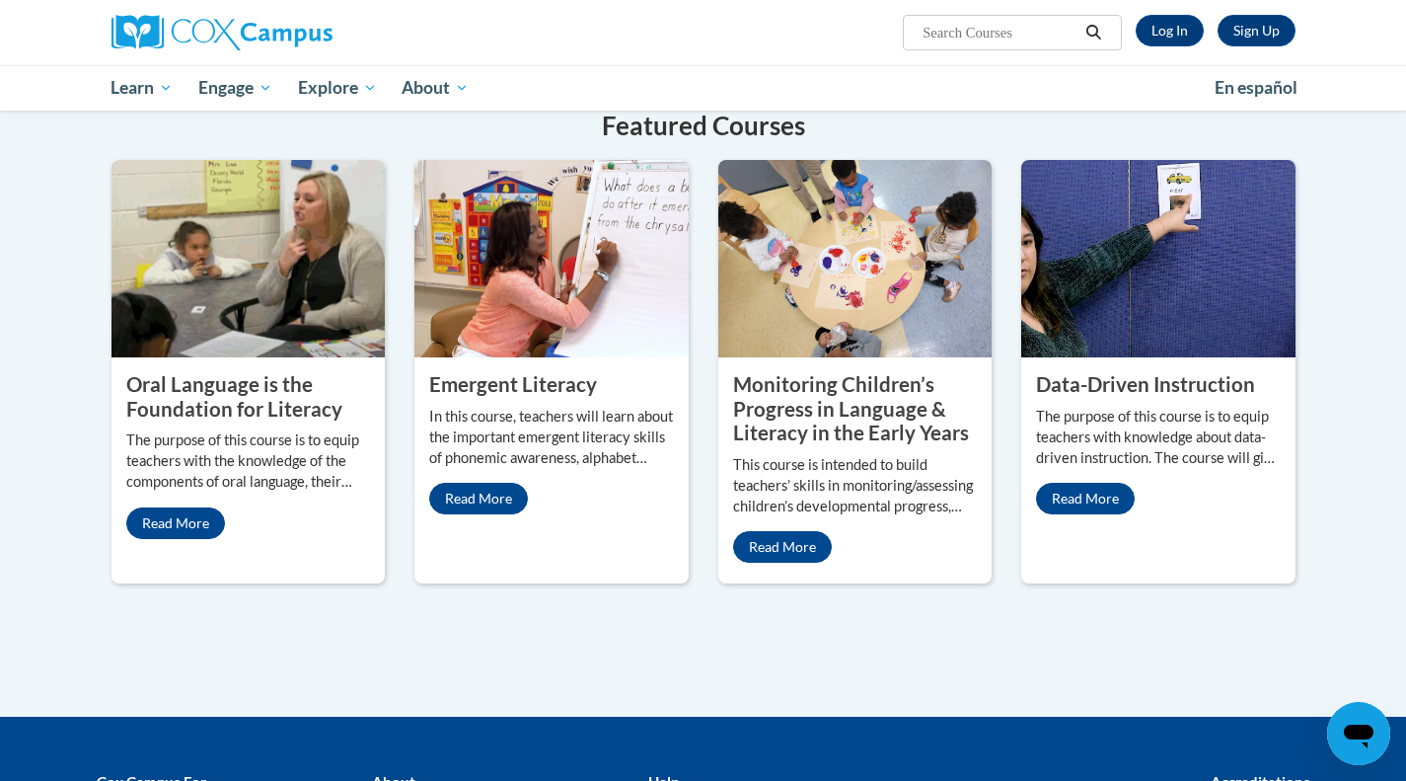
scroll to position [978, 0]
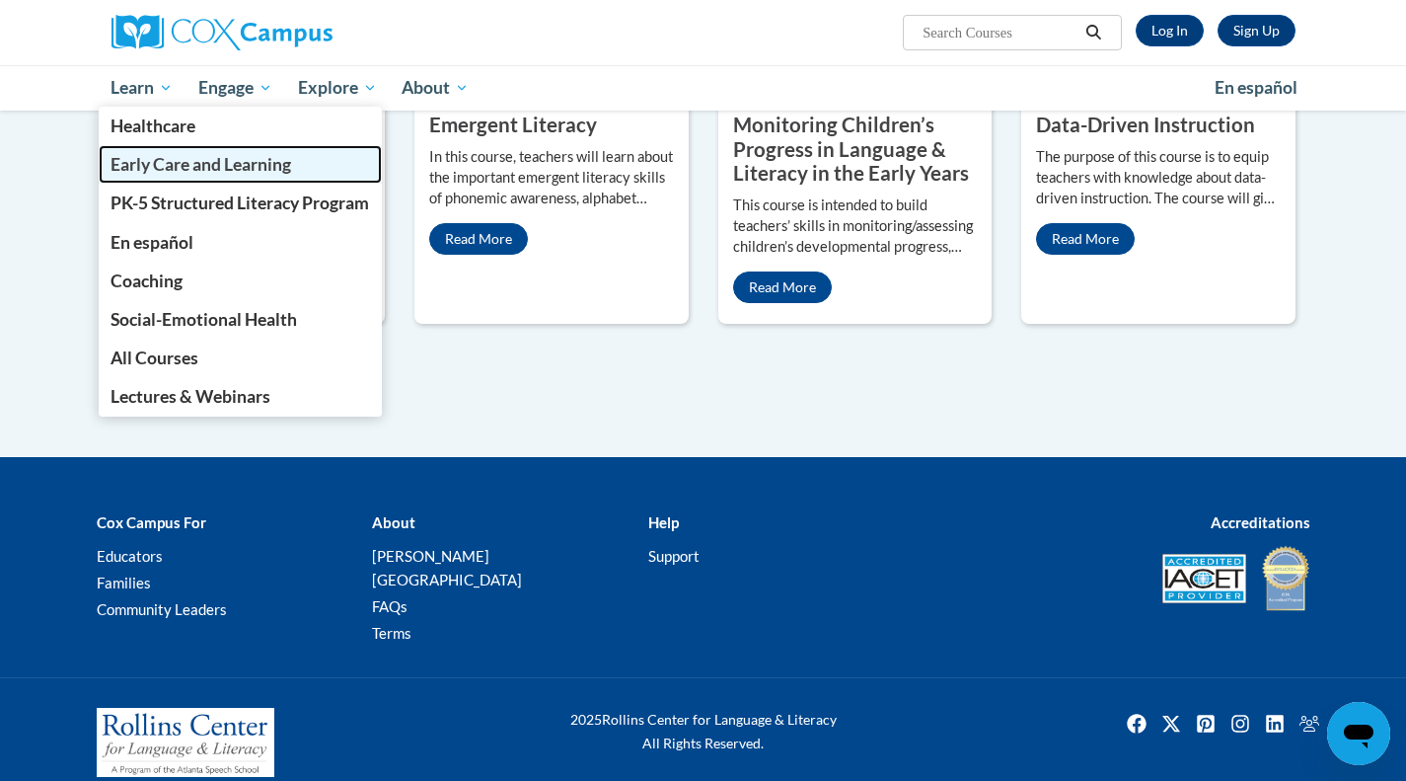
click at [191, 158] on span "Early Care and Learning" at bounding box center [201, 164] width 181 height 21
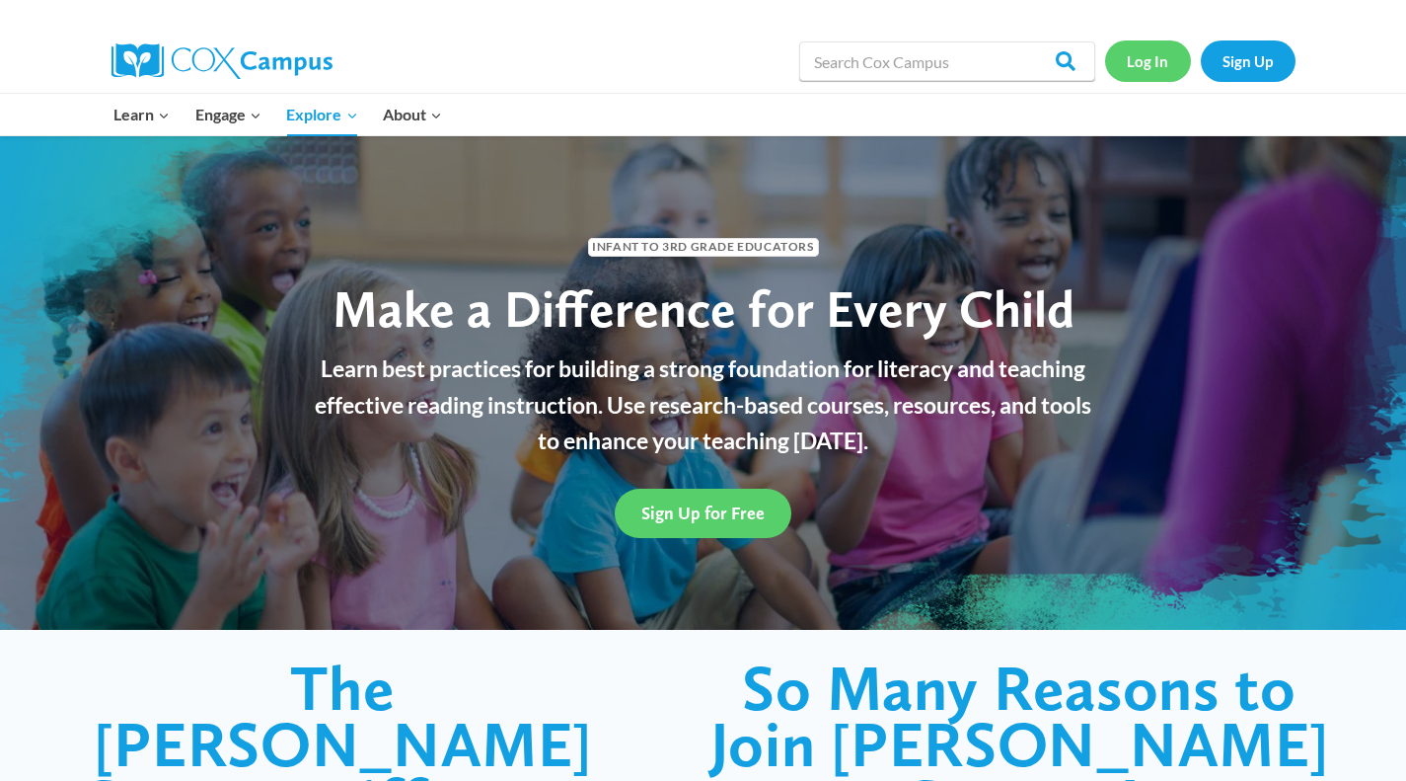
click at [1124, 70] on link "Log In" at bounding box center [1148, 60] width 86 height 40
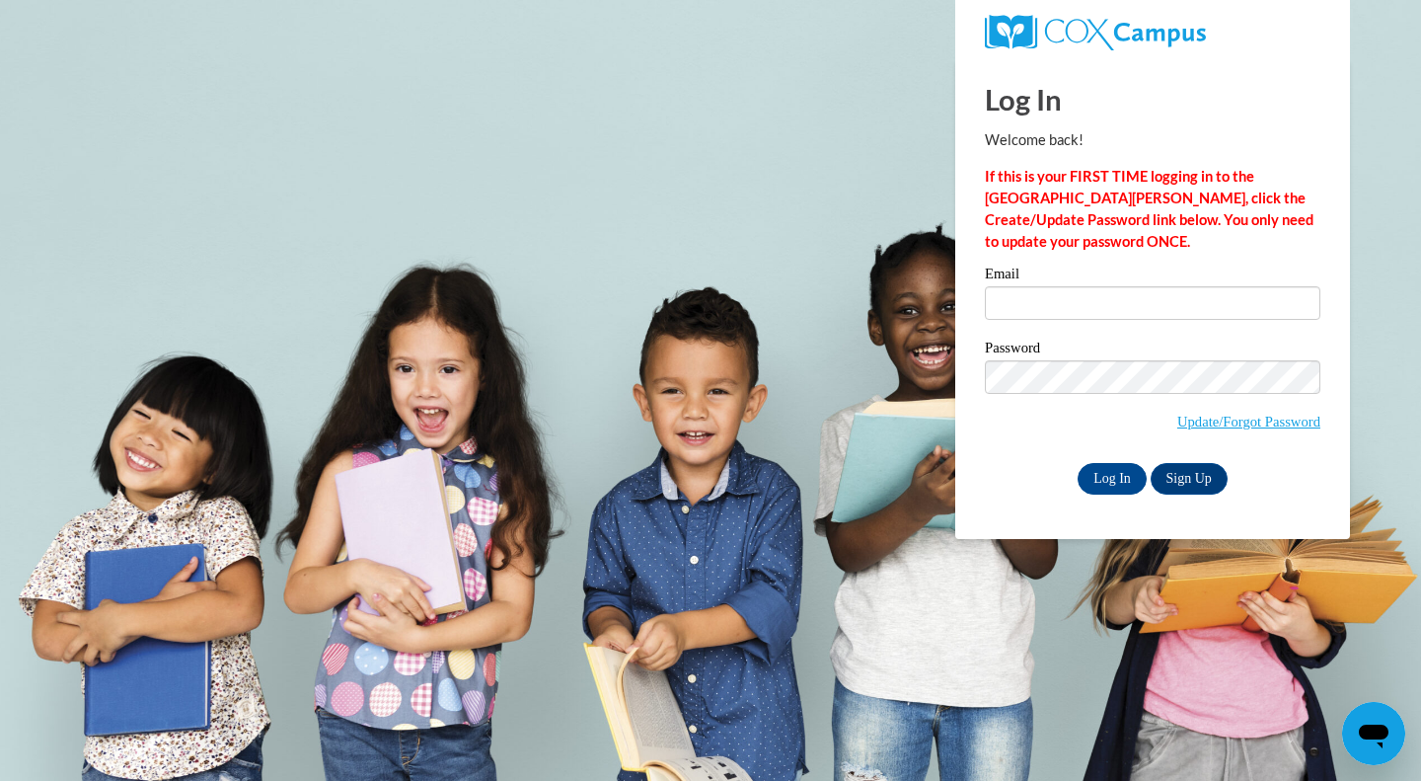
click at [1038, 331] on div "Email" at bounding box center [1153, 300] width 336 height 68
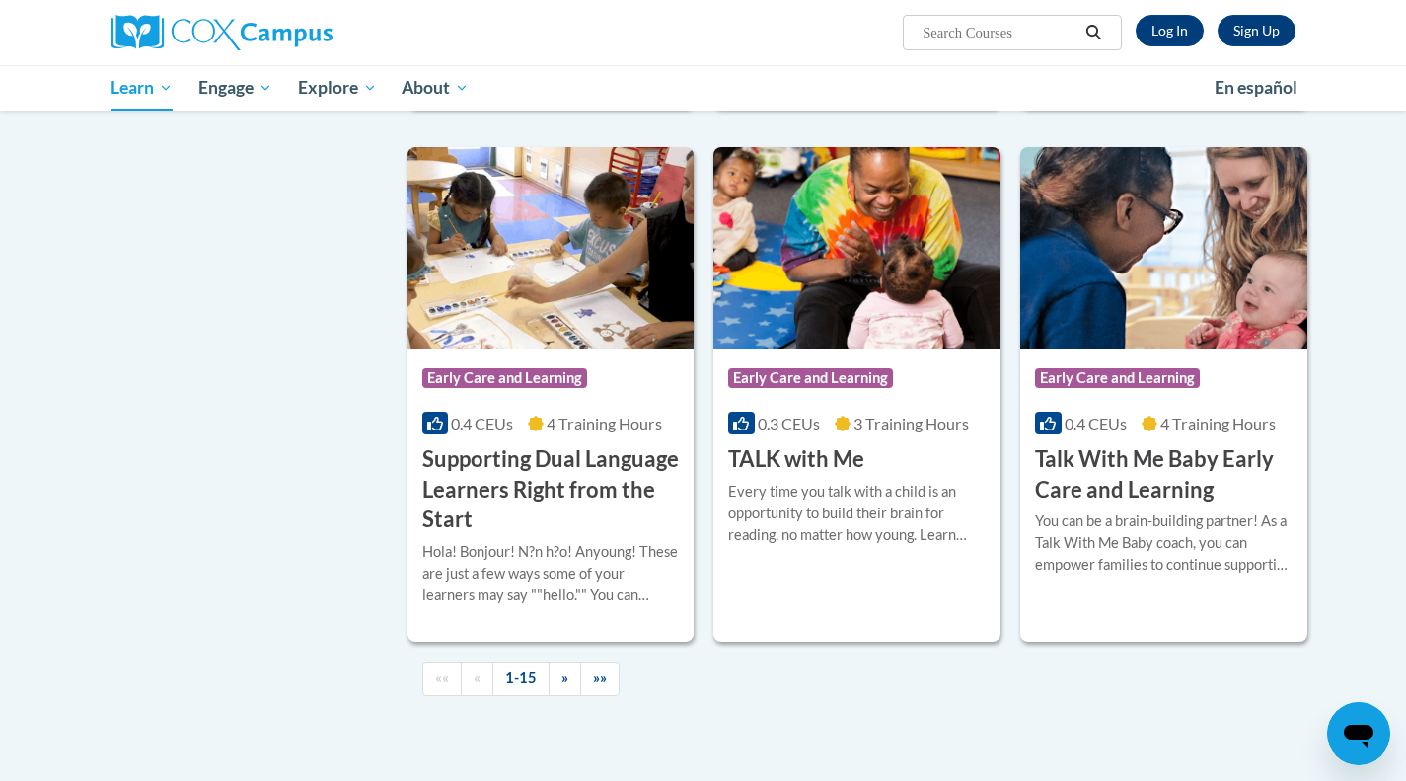
scroll to position [2617, 0]
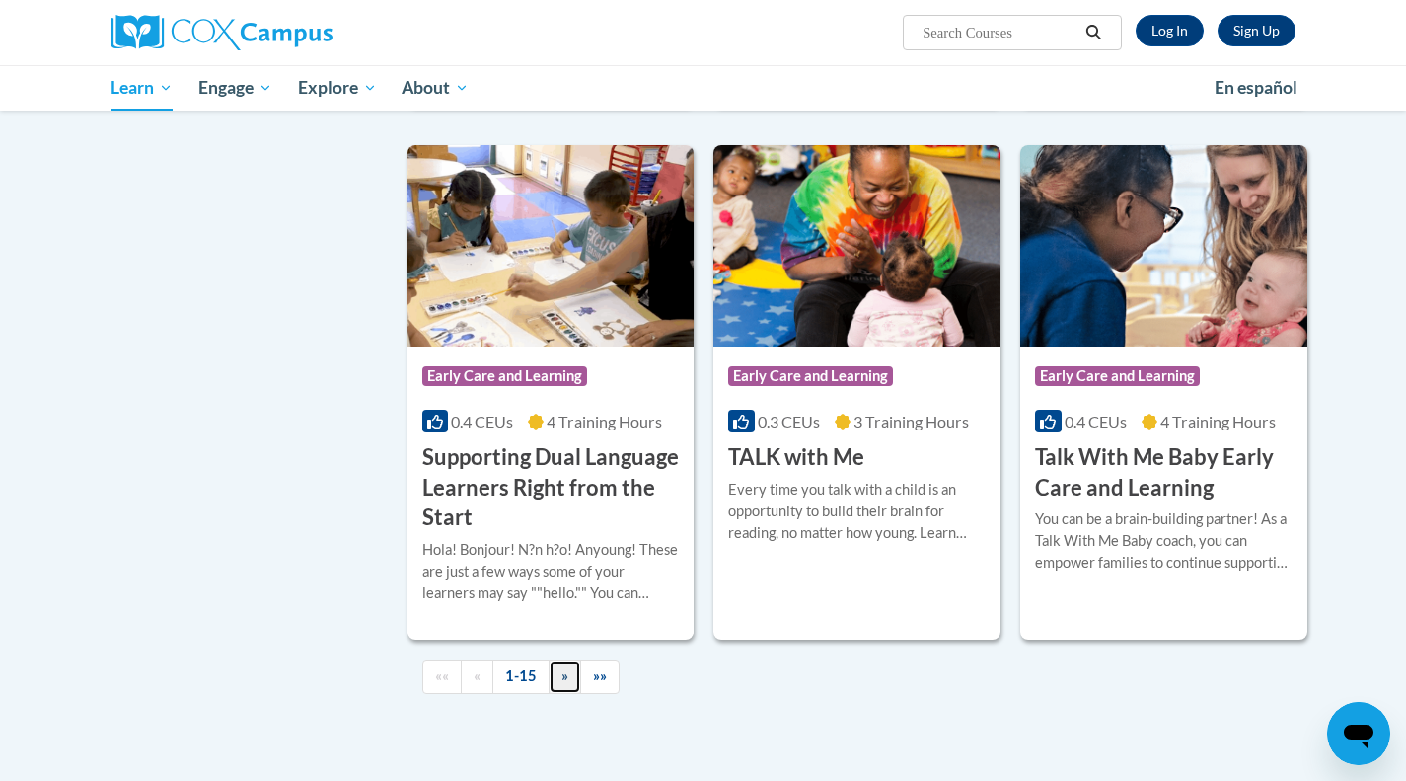
click at [571, 694] on link "»" at bounding box center [565, 676] width 33 height 35
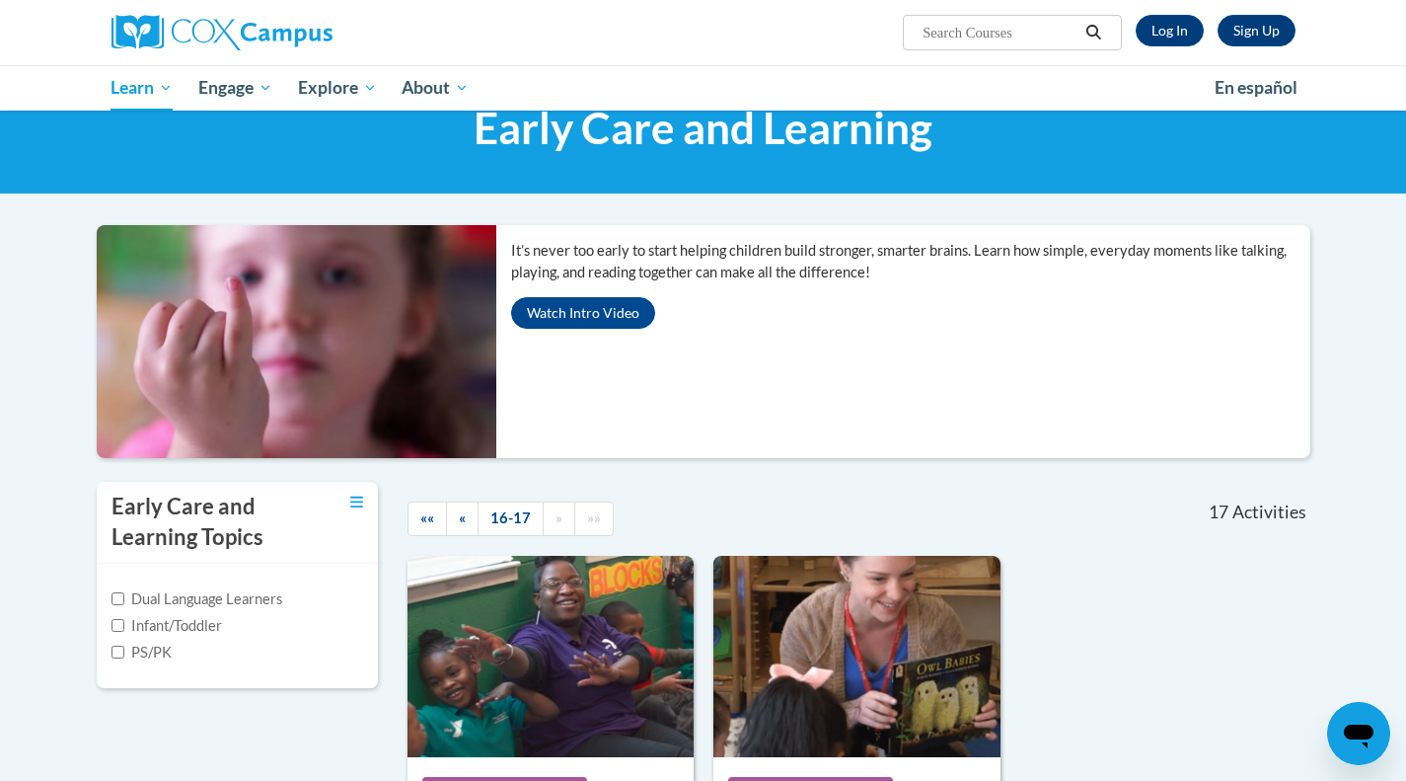
scroll to position [0, 0]
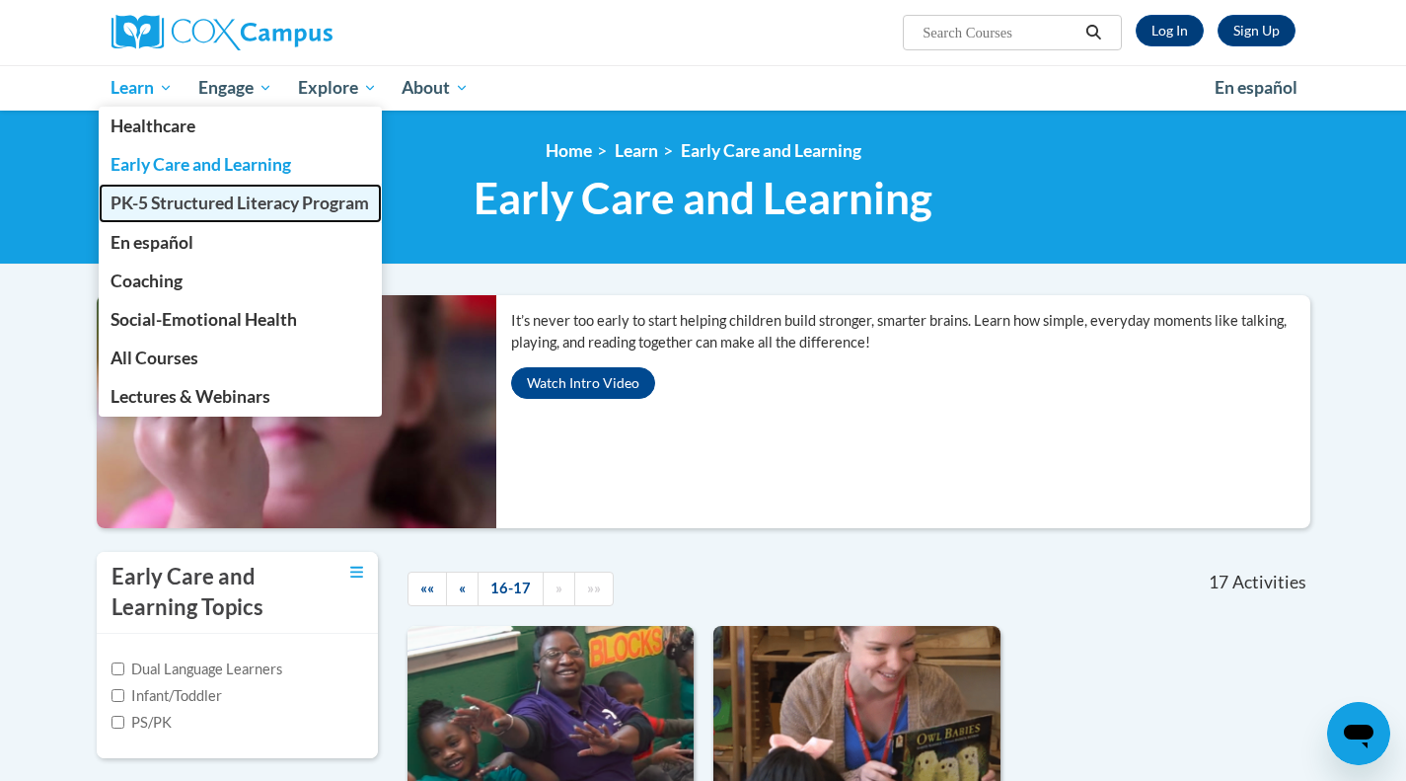
click at [214, 211] on span "PK-5 Structured Literacy Program" at bounding box center [240, 202] width 259 height 21
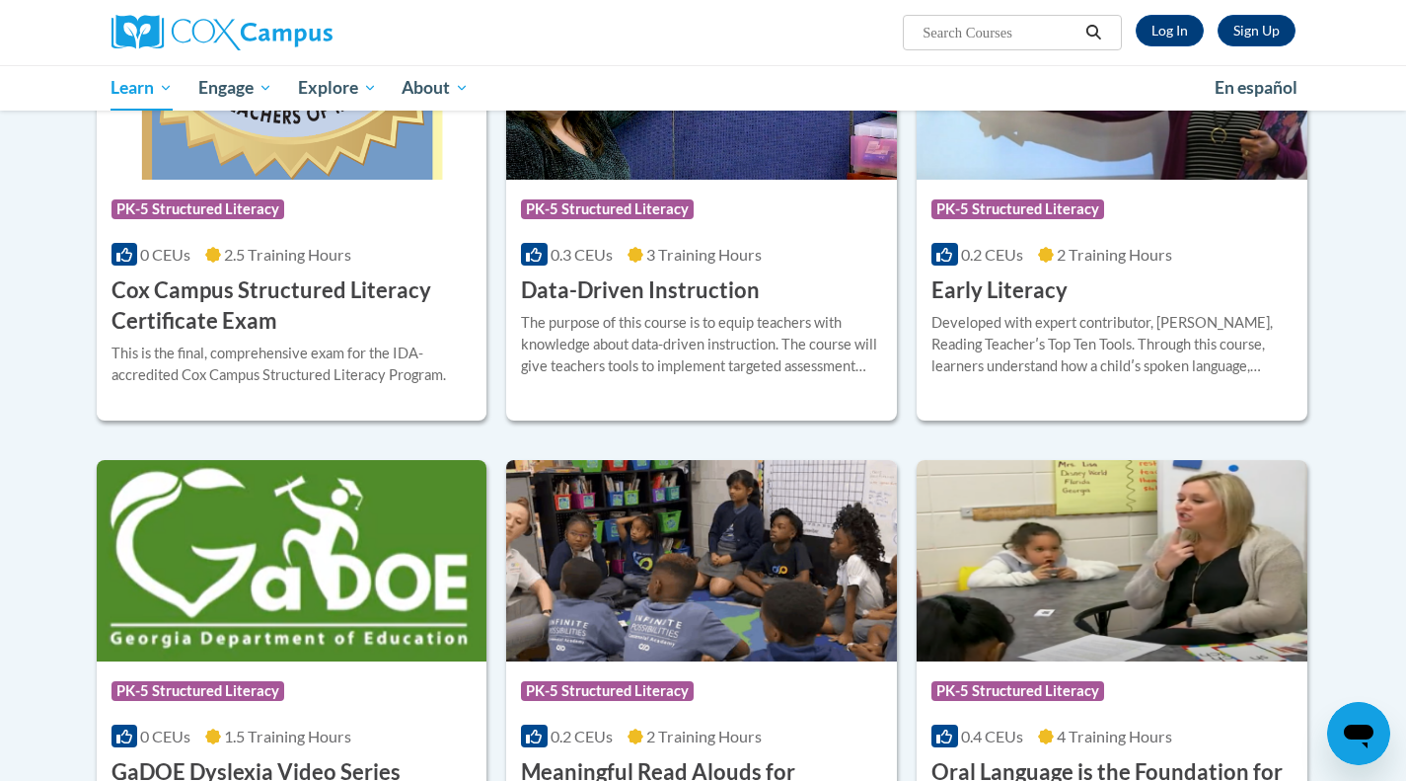
scroll to position [782, 0]
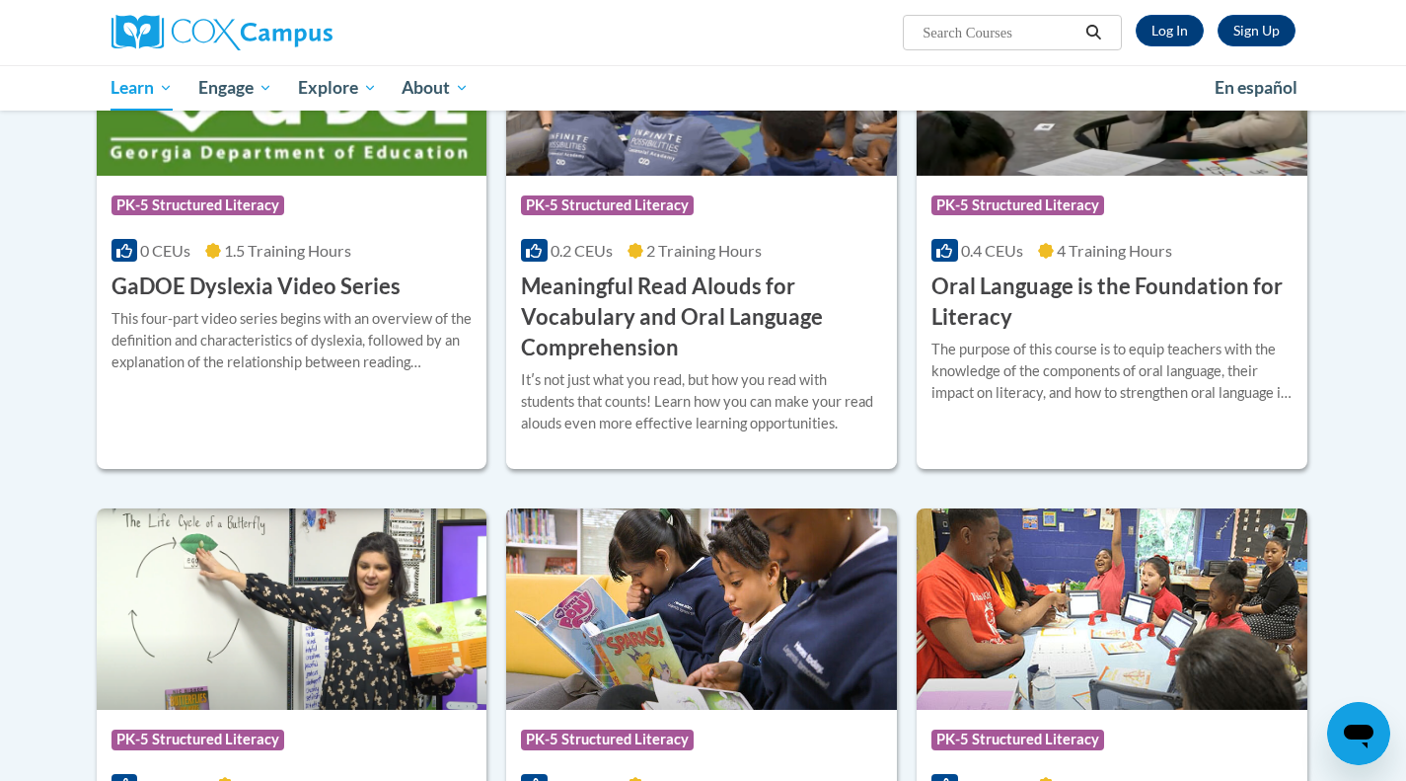
click at [74, 636] on body "Sign Up Log In Search Search... Toggle navigation My Learning My Learning My Co…" at bounding box center [703, 327] width 1406 height 3175
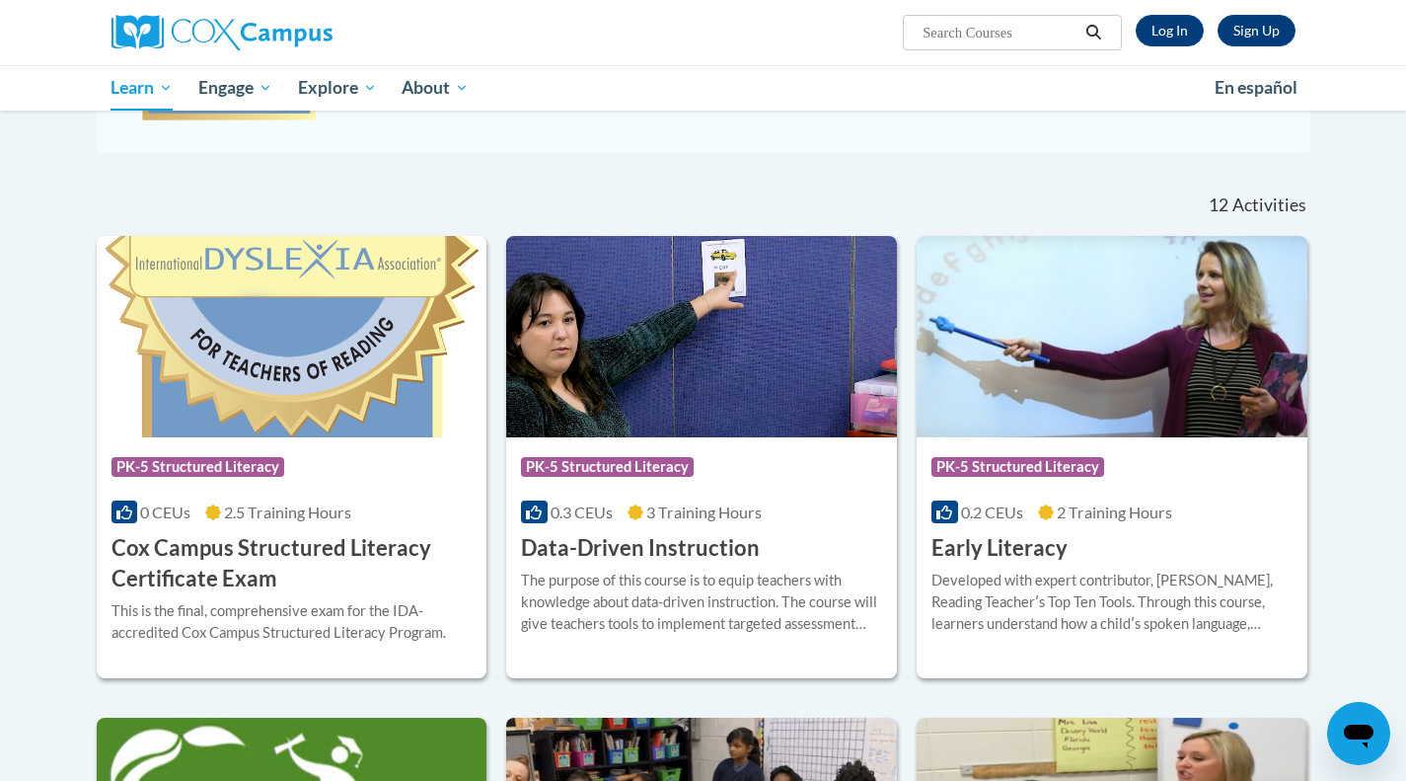
scroll to position [522, 0]
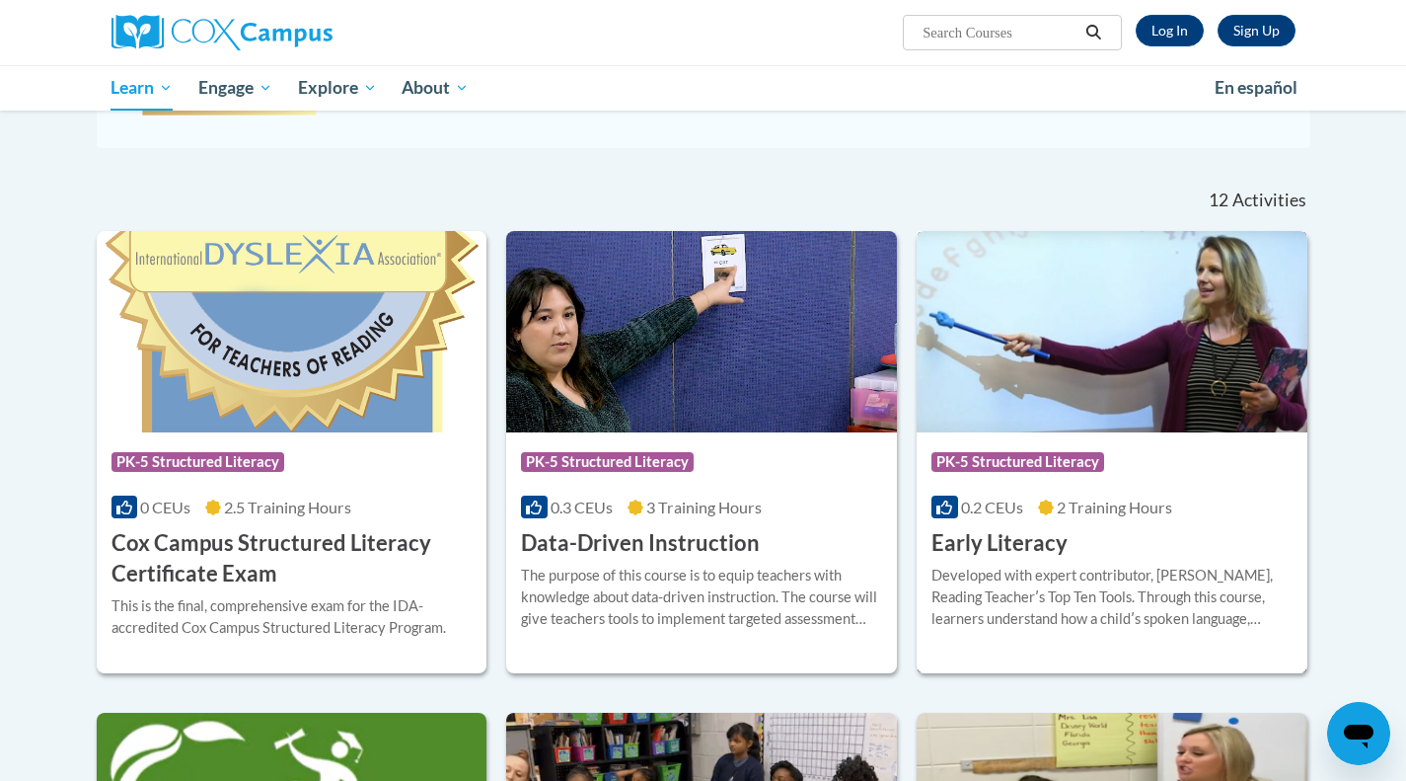
click at [1009, 544] on h3 "Early Literacy" at bounding box center [1000, 543] width 136 height 31
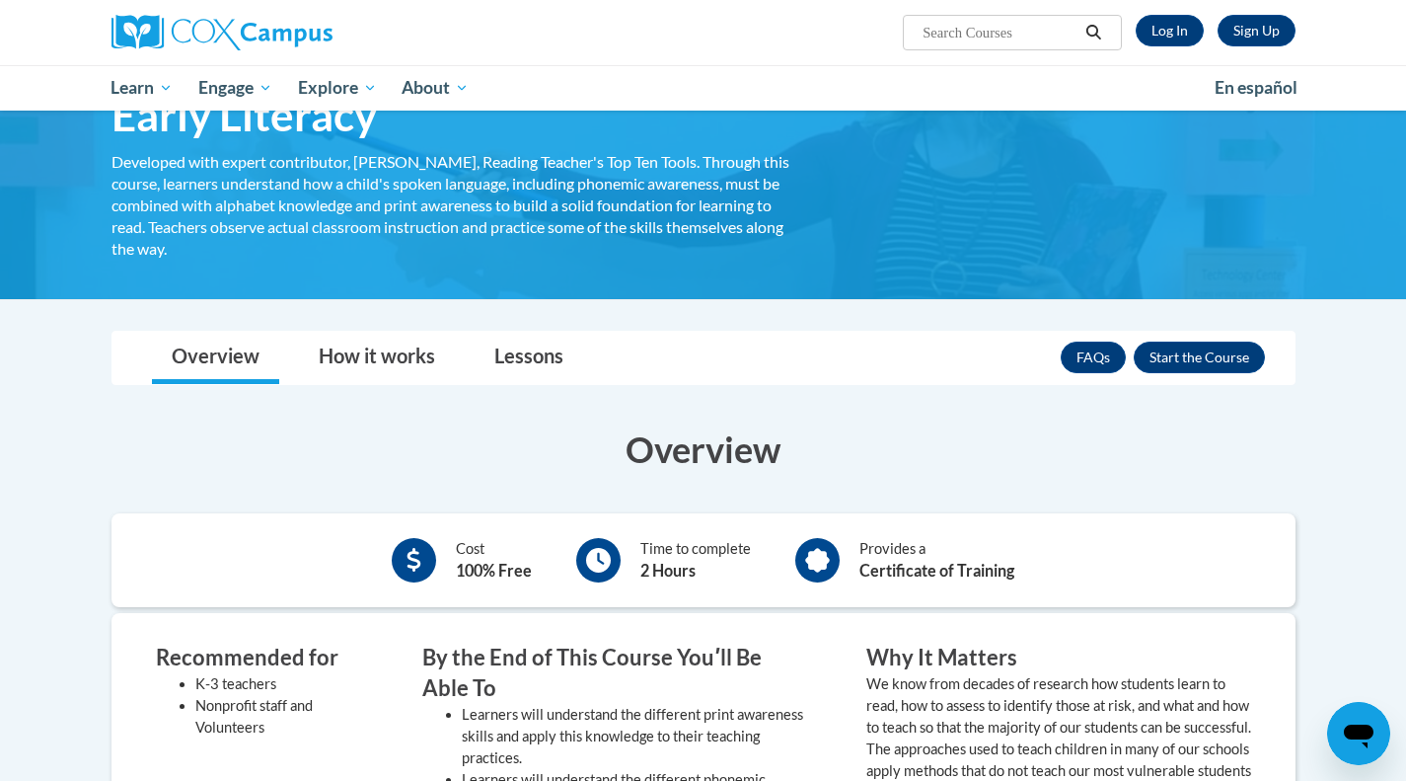
scroll to position [111, 0]
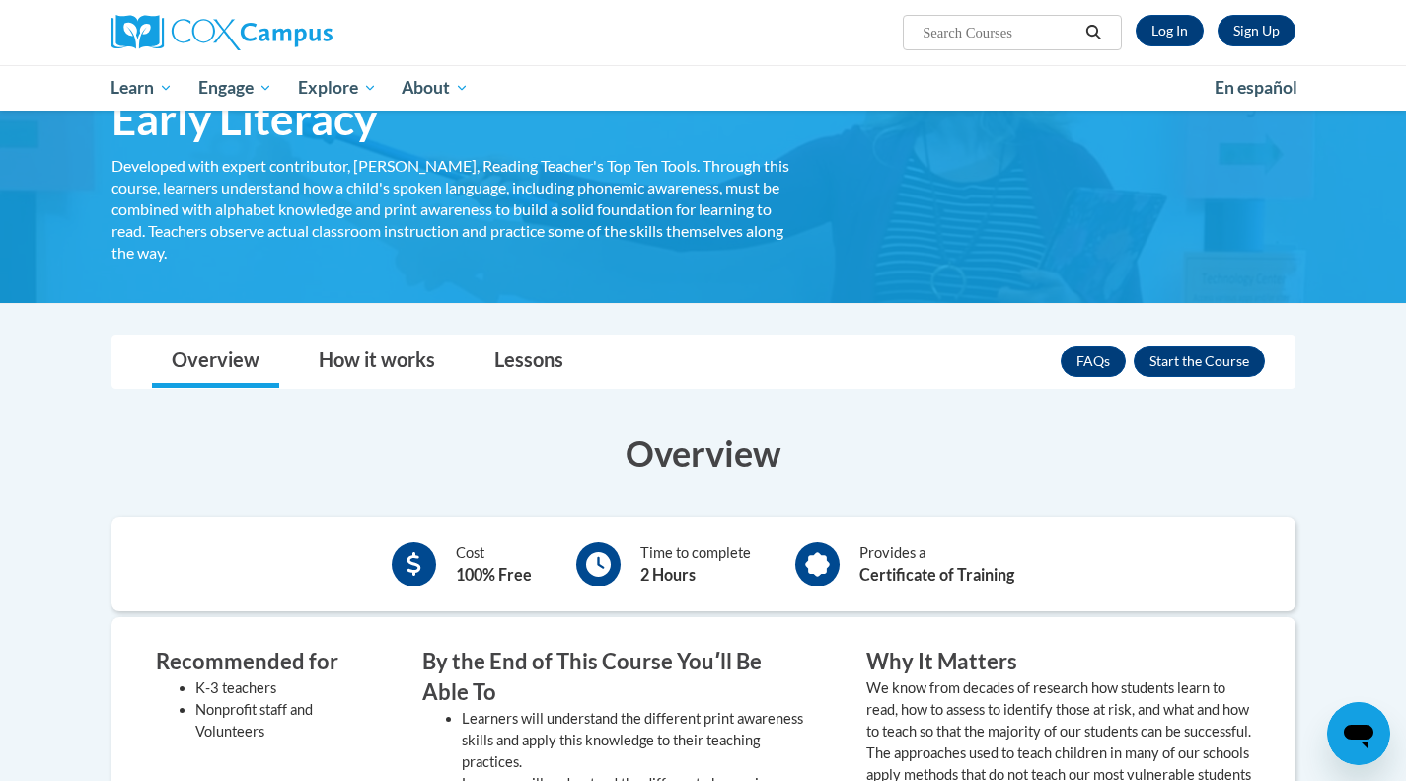
click at [1221, 371] on button "Enroll" at bounding box center [1199, 361] width 131 height 32
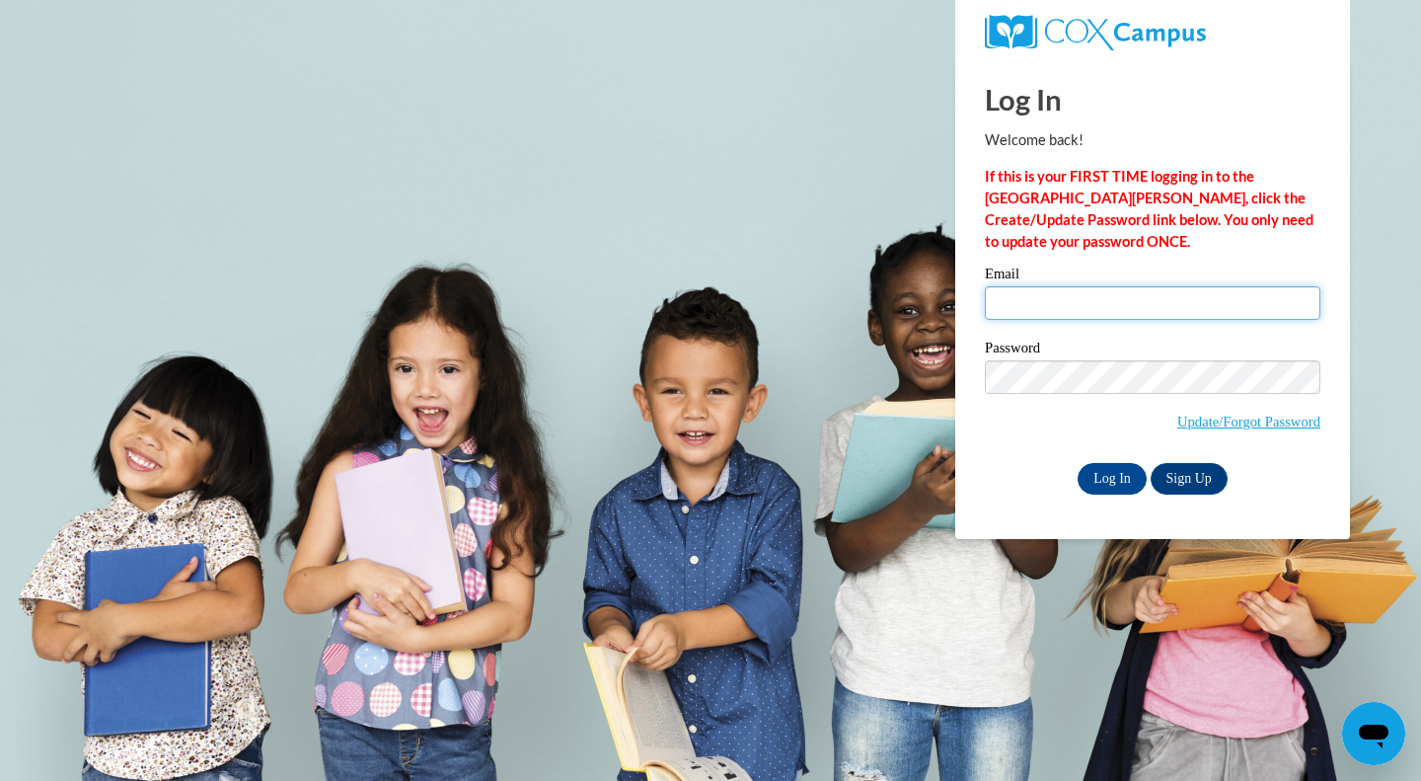
click at [1051, 302] on input "Email" at bounding box center [1153, 303] width 336 height 34
type input "[EMAIL_ADDRESS][DOMAIN_NAME]"
click at [1096, 471] on input "Log In" at bounding box center [1112, 479] width 69 height 32
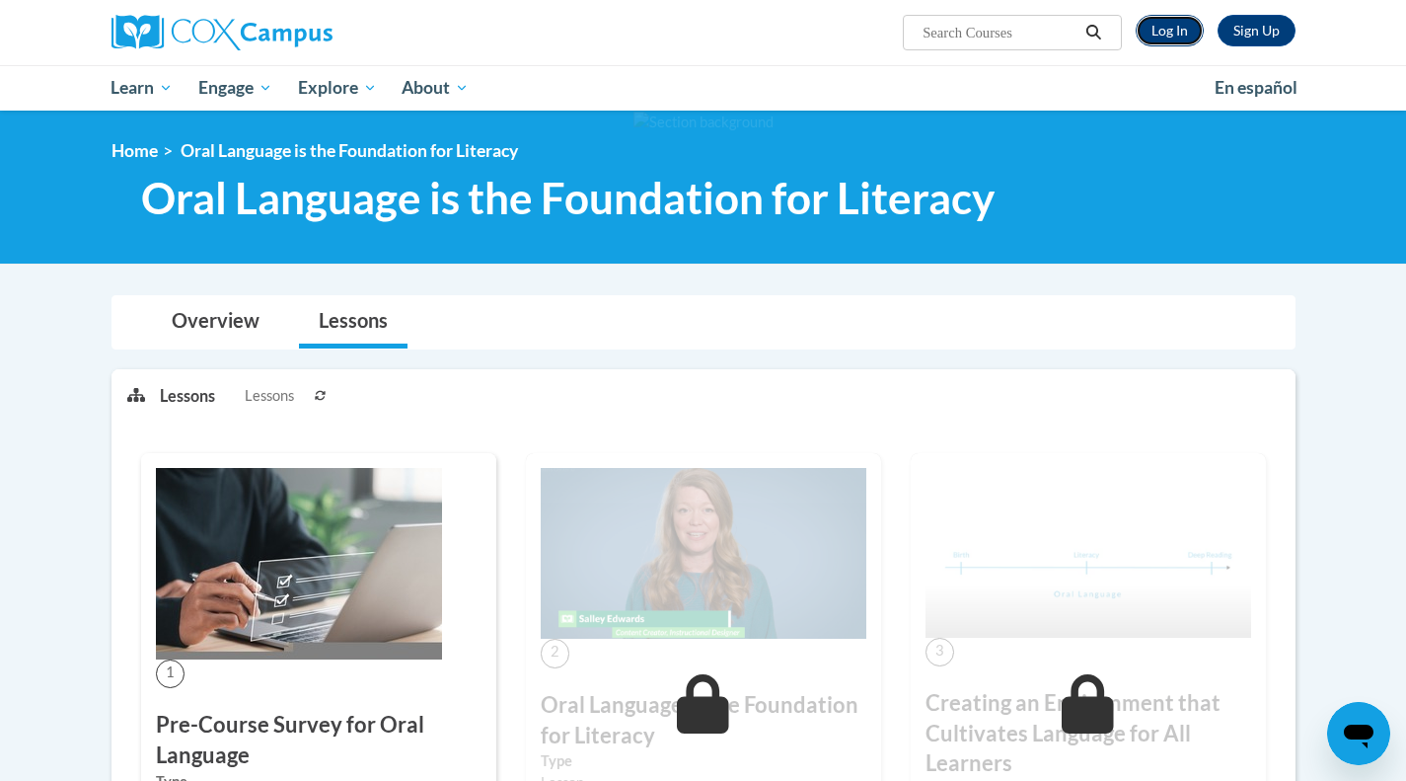
click at [1184, 28] on link "Log In" at bounding box center [1170, 31] width 68 height 32
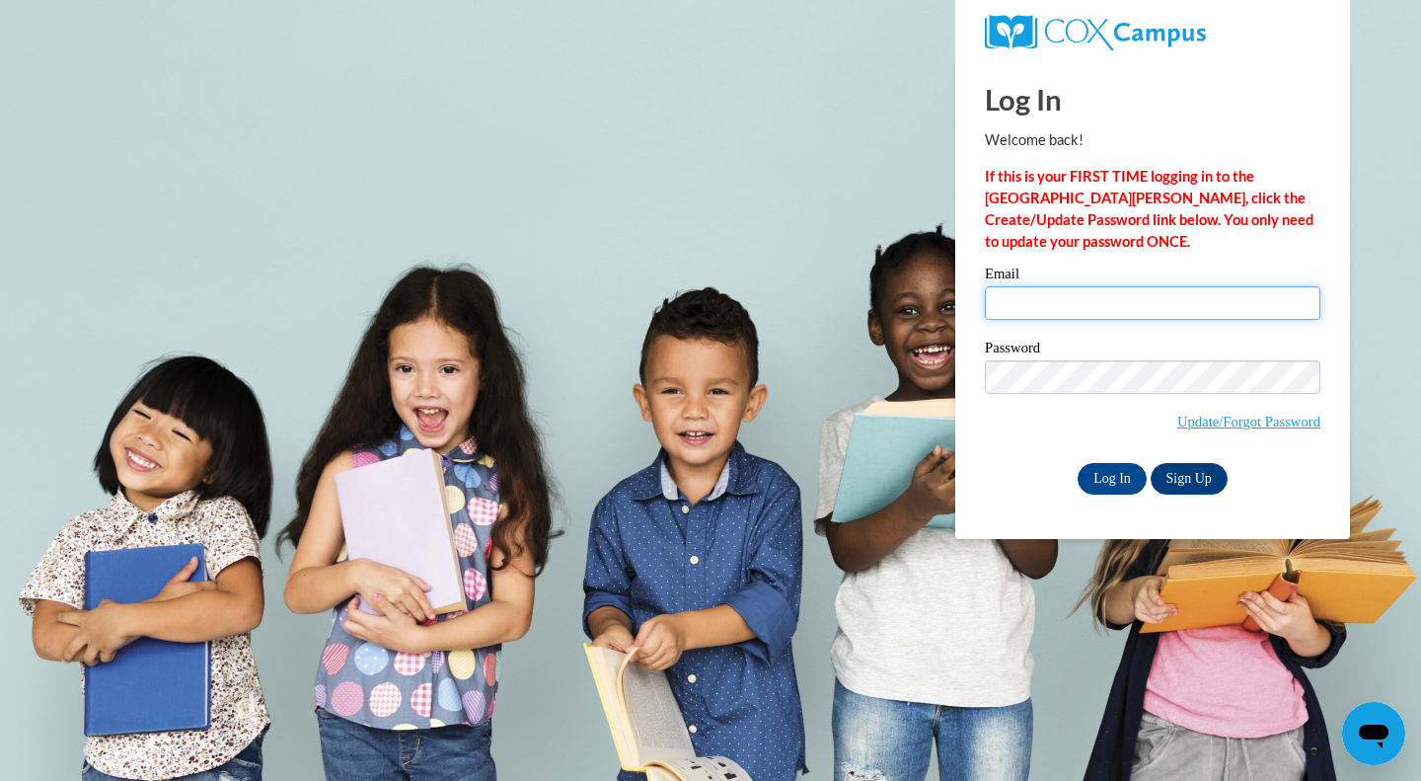
click at [1054, 320] on input "Email" at bounding box center [1153, 303] width 336 height 34
type input "[EMAIL_ADDRESS][DOMAIN_NAME]"
click at [1033, 482] on div "Log In Sign Up" at bounding box center [1153, 479] width 336 height 32
click at [1098, 482] on input "Log In" at bounding box center [1112, 479] width 69 height 32
